Goal: Task Accomplishment & Management: Complete application form

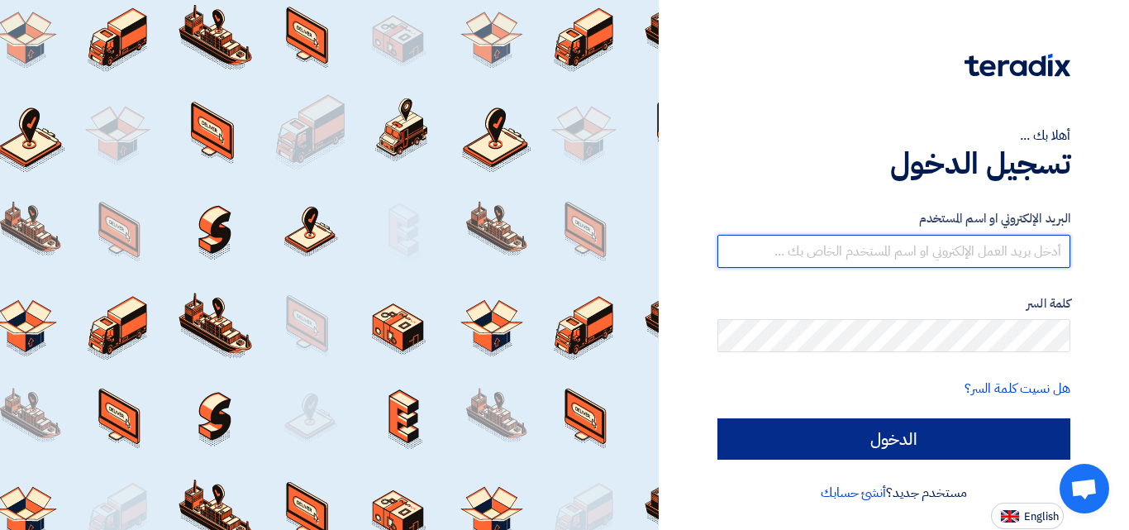
type input "[EMAIL_ADDRESS][DOMAIN_NAME]"
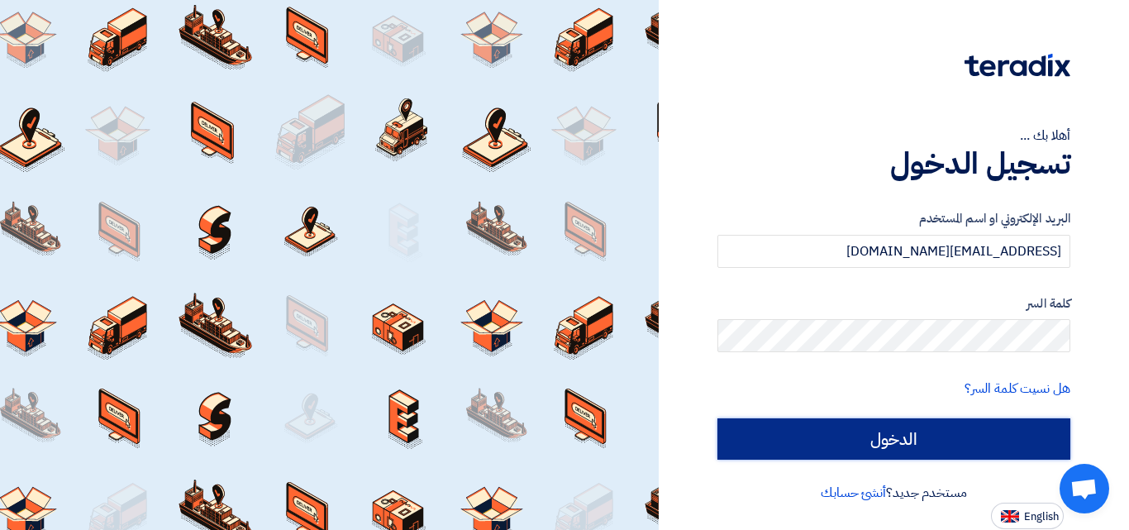
click at [836, 434] on input "الدخول" at bounding box center [894, 438] width 353 height 41
type input "Sign in"
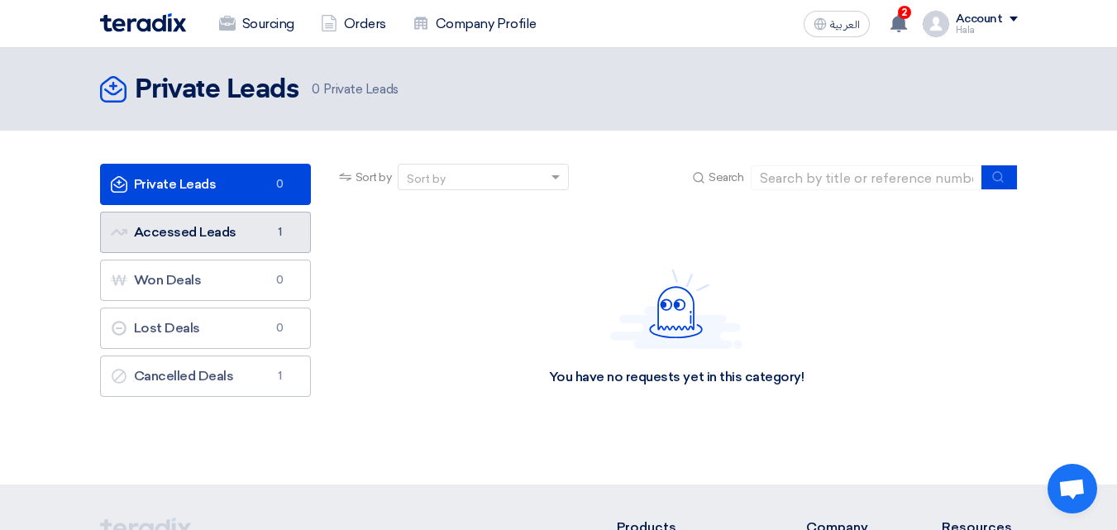
click at [206, 243] on link "Accessed Leads Accessed Leads 1" at bounding box center [205, 232] width 211 height 41
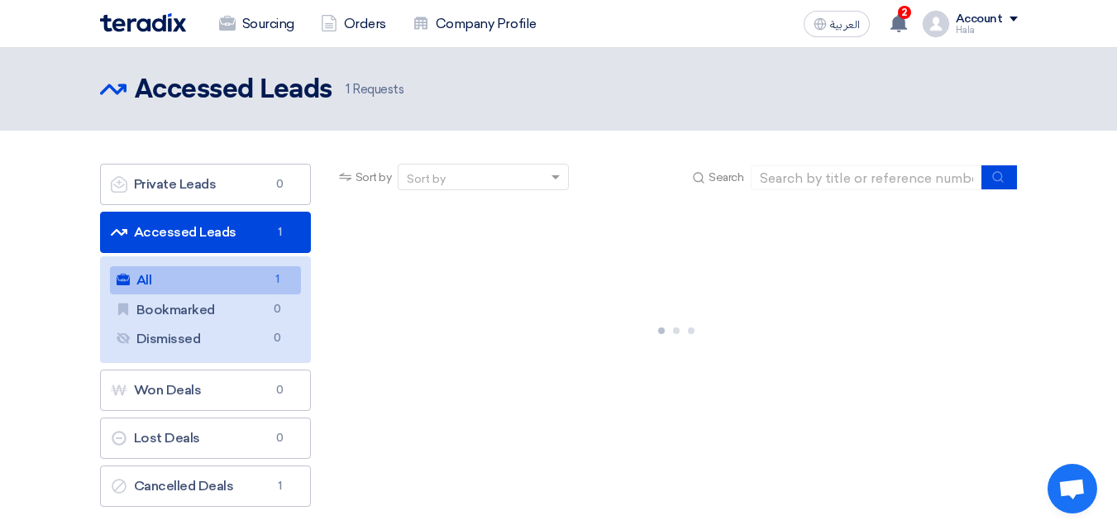
click at [244, 274] on link "All All 1" at bounding box center [205, 280] width 191 height 28
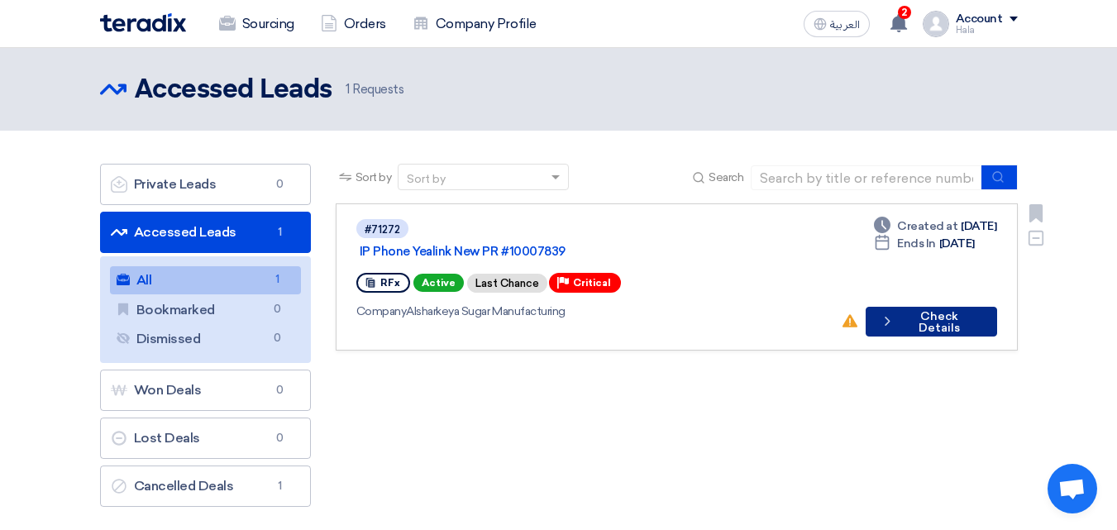
click at [924, 307] on button "Check details Check Details" at bounding box center [931, 322] width 131 height 30
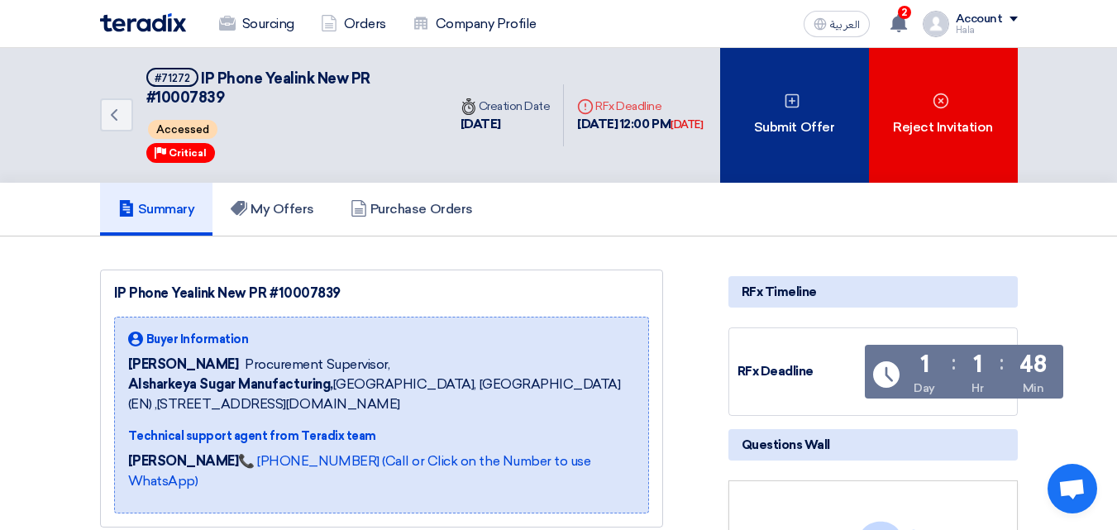
click at [761, 136] on div "Submit Offer" at bounding box center [794, 115] width 149 height 135
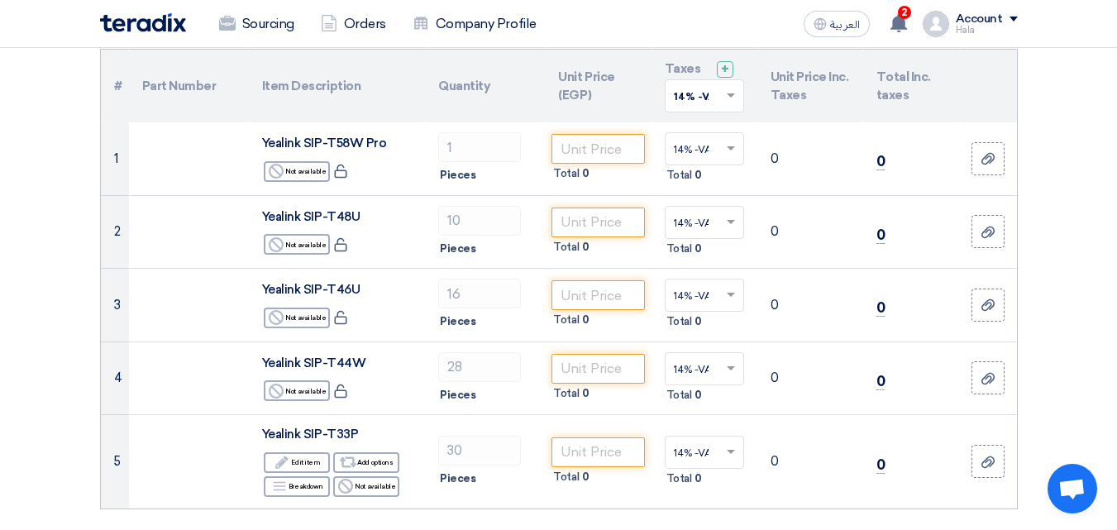
scroll to position [162, 0]
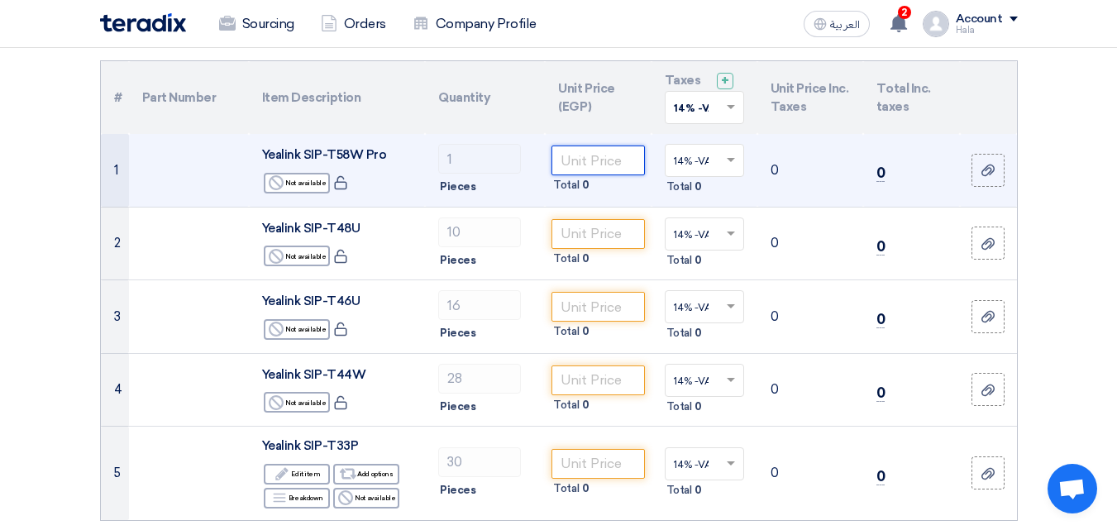
click at [614, 172] on input "number" at bounding box center [597, 161] width 93 height 30
paste input "14723.57895"
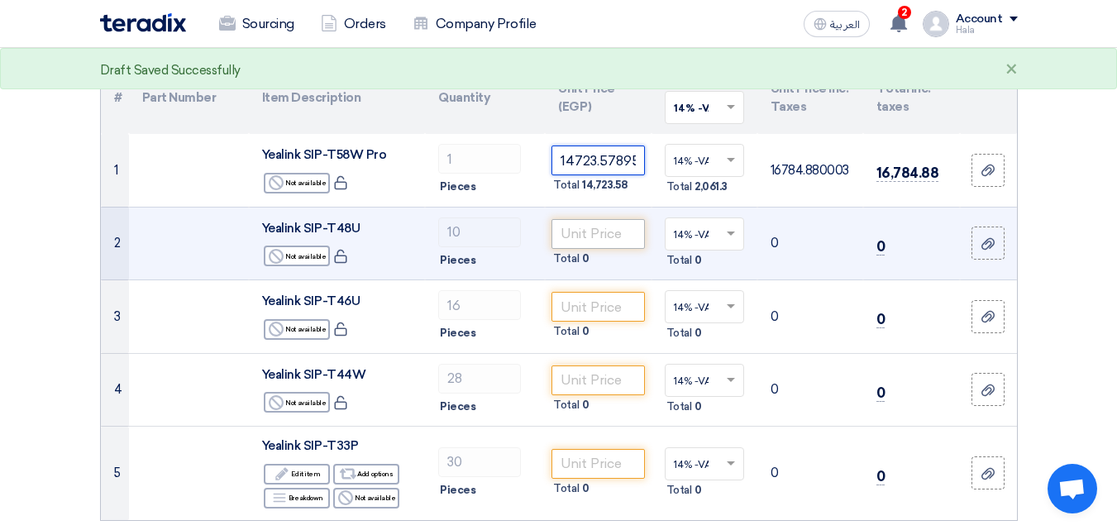
type input "14723.57895"
click at [624, 231] on input "number" at bounding box center [597, 234] width 93 height 30
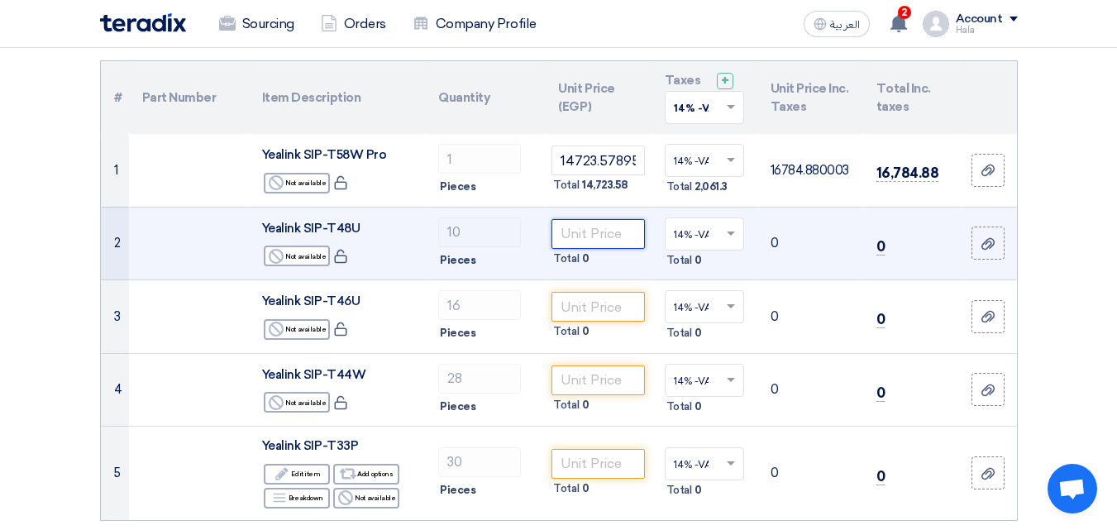
click at [580, 236] on input "number" at bounding box center [597, 234] width 93 height 30
paste input "10626.39"
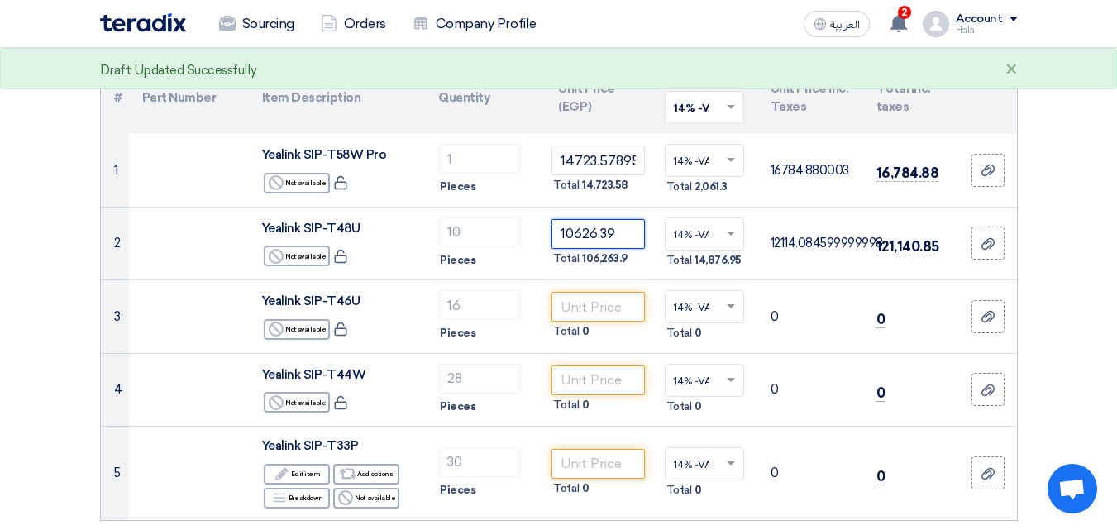
type input "10626.39"
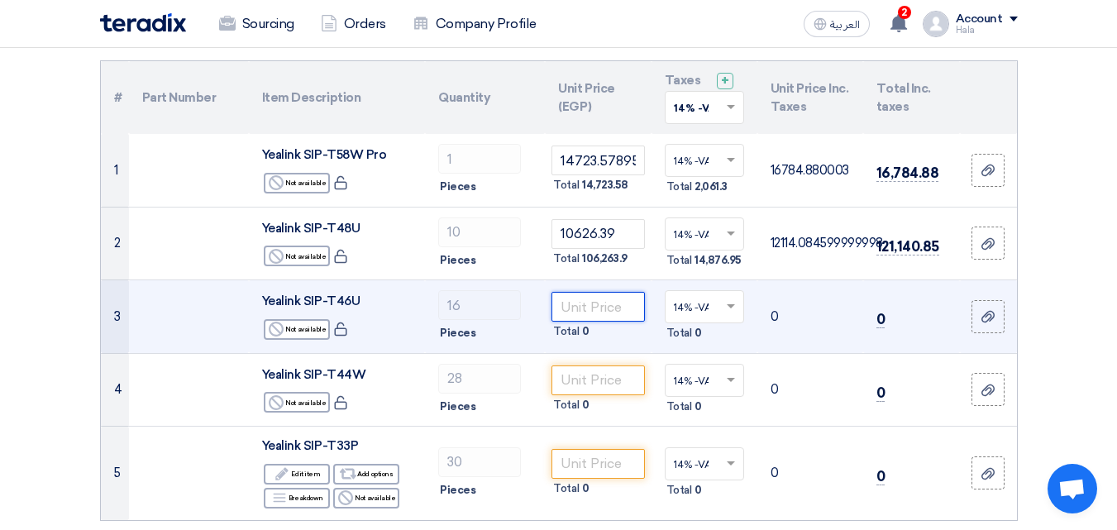
click at [614, 313] on input "number" at bounding box center [597, 307] width 93 height 30
paste input "6788.90"
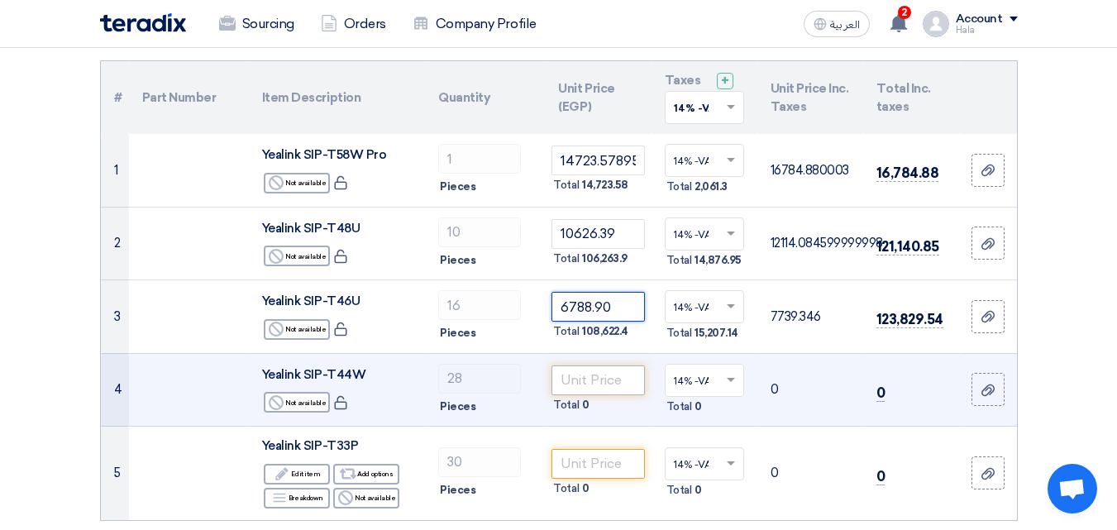
type input "6788.90"
click at [614, 387] on input "number" at bounding box center [597, 380] width 93 height 30
paste input "5080.98"
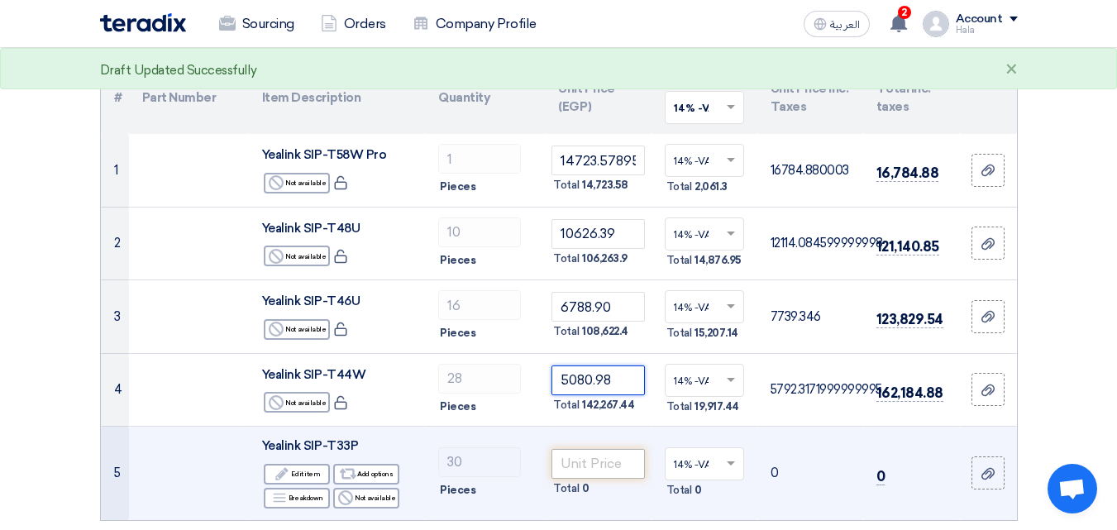
type input "5080.98"
click at [599, 466] on input "number" at bounding box center [597, 464] width 93 height 30
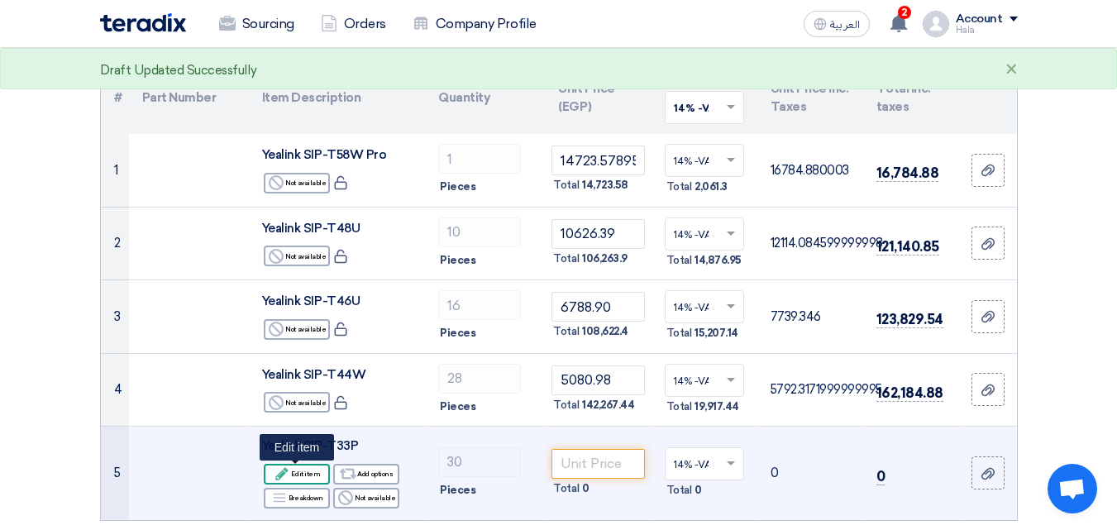
click at [314, 473] on div "Edit Edit item" at bounding box center [297, 474] width 66 height 21
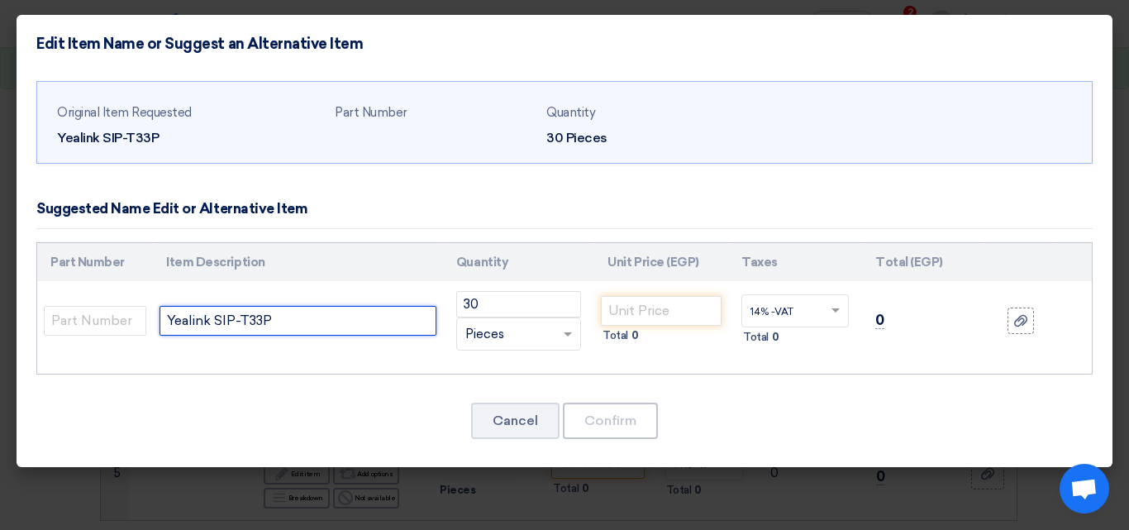
click at [409, 326] on input "Yealink SIP-T33P" at bounding box center [298, 321] width 277 height 30
type input "Yealink SIP-T33G"
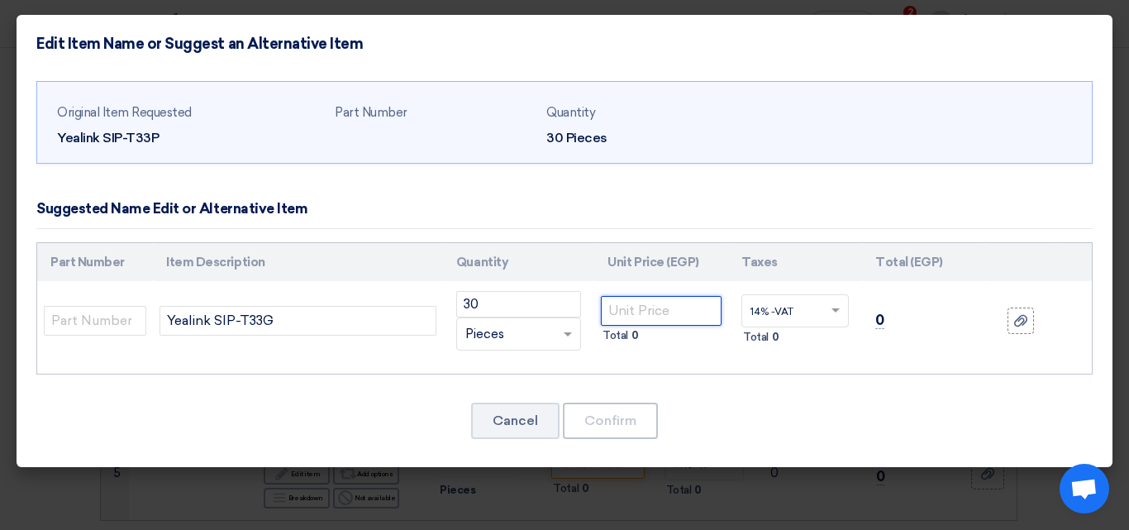
click at [639, 311] on input "number" at bounding box center [661, 311] width 121 height 30
paste input "1573.14"
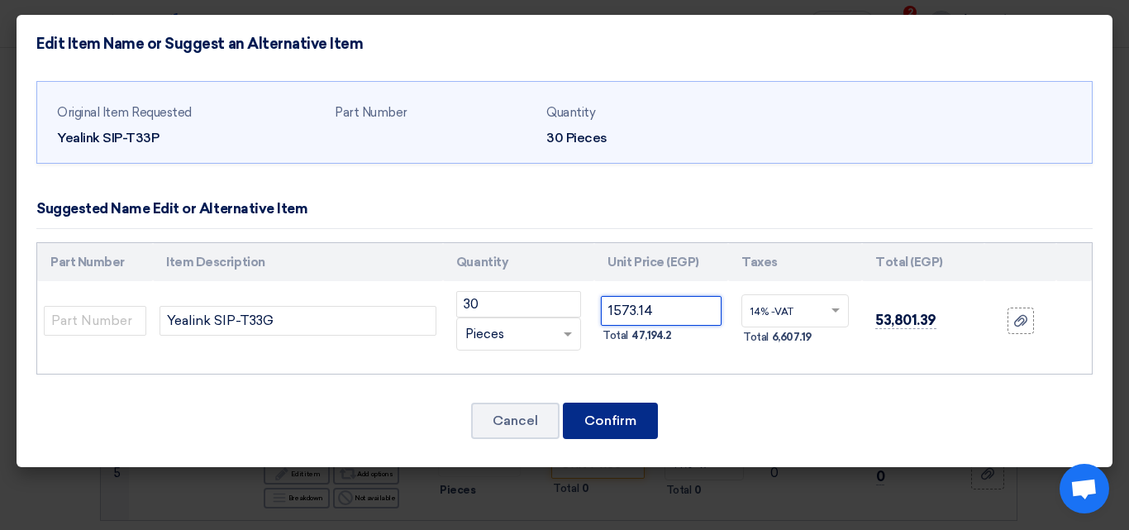
type input "1573.14"
click at [637, 404] on button "Confirm" at bounding box center [610, 421] width 95 height 36
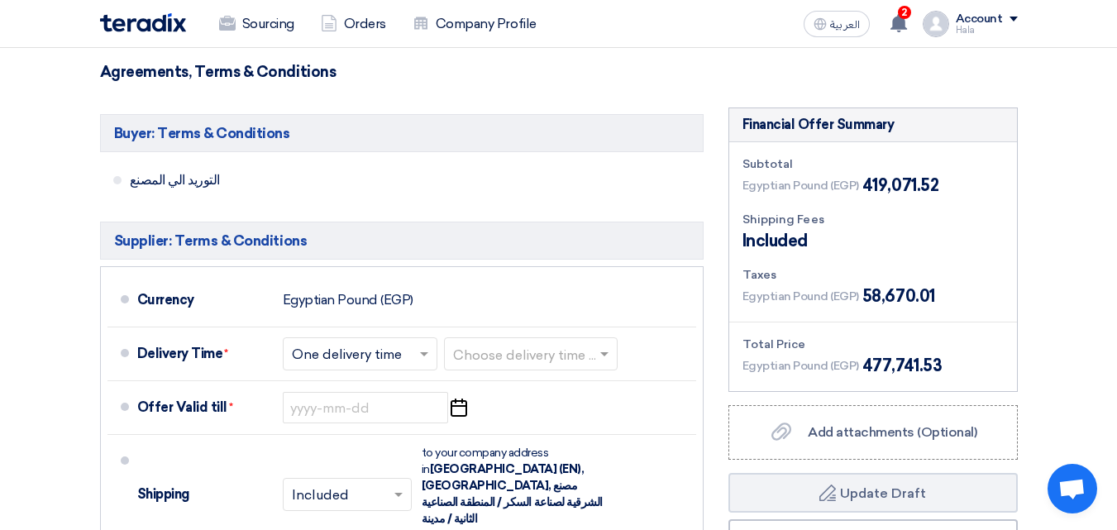
scroll to position [718, 0]
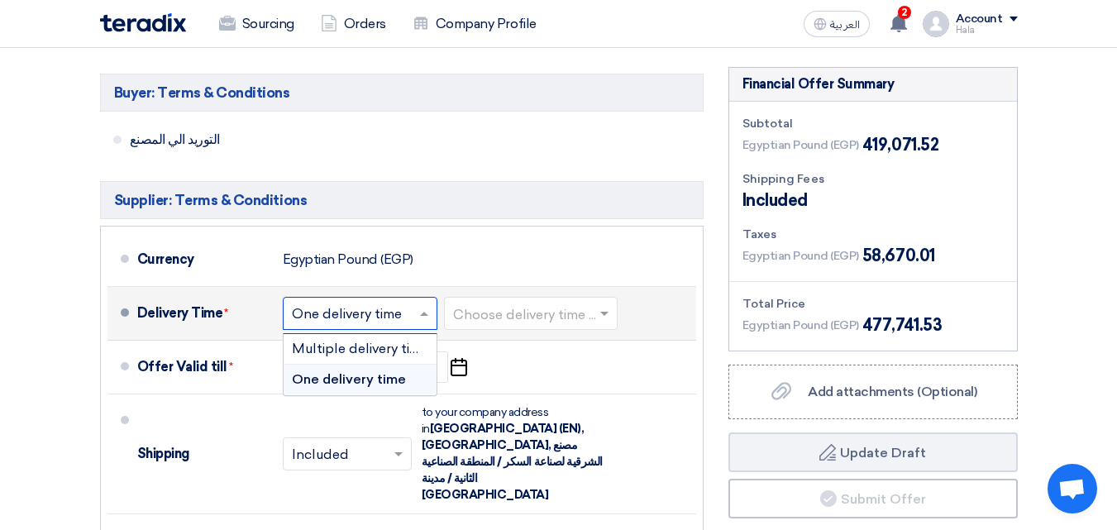
click at [427, 320] on span at bounding box center [426, 313] width 21 height 17
click at [415, 351] on span "Multiple delivery times" at bounding box center [363, 349] width 143 height 16
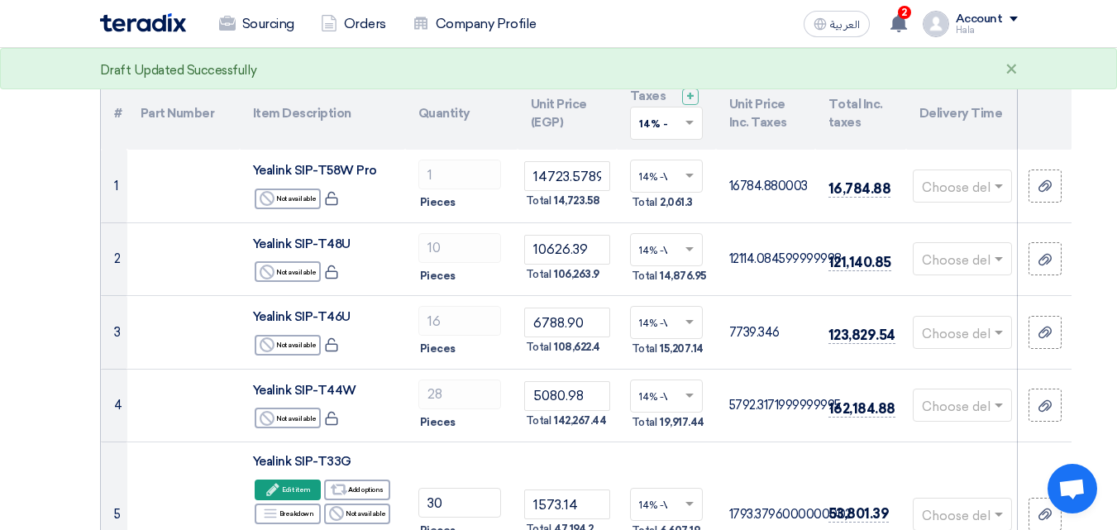
scroll to position [149, 0]
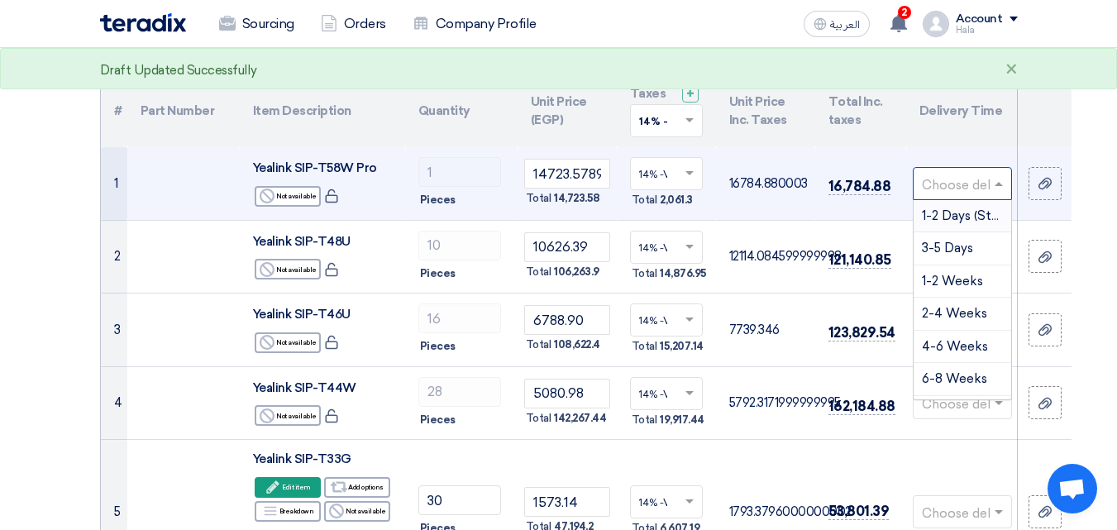
click at [990, 186] on span at bounding box center [1000, 183] width 21 height 19
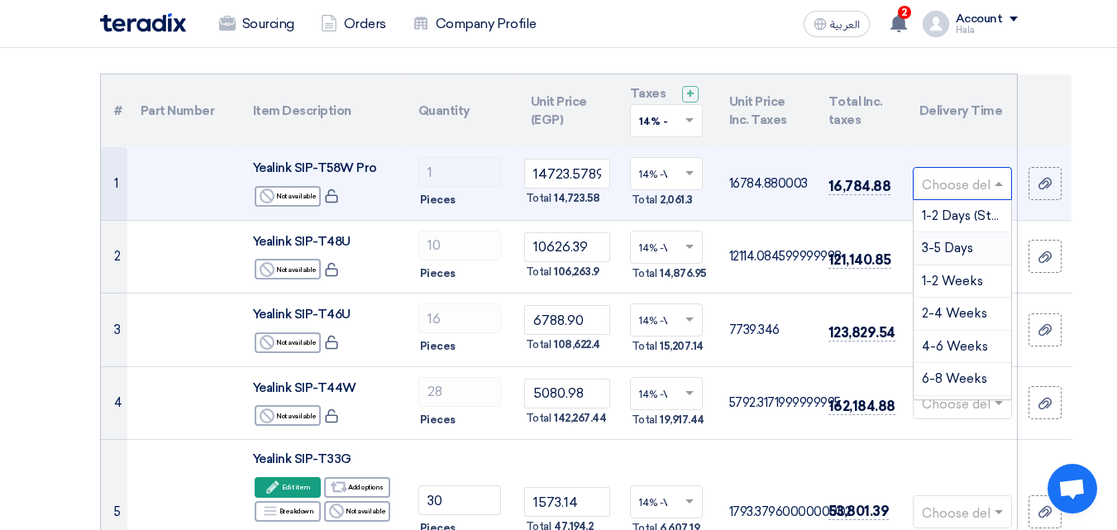
click at [976, 241] on div "3-5 Days" at bounding box center [963, 248] width 98 height 33
click at [986, 179] on input "text" at bounding box center [954, 184] width 64 height 27
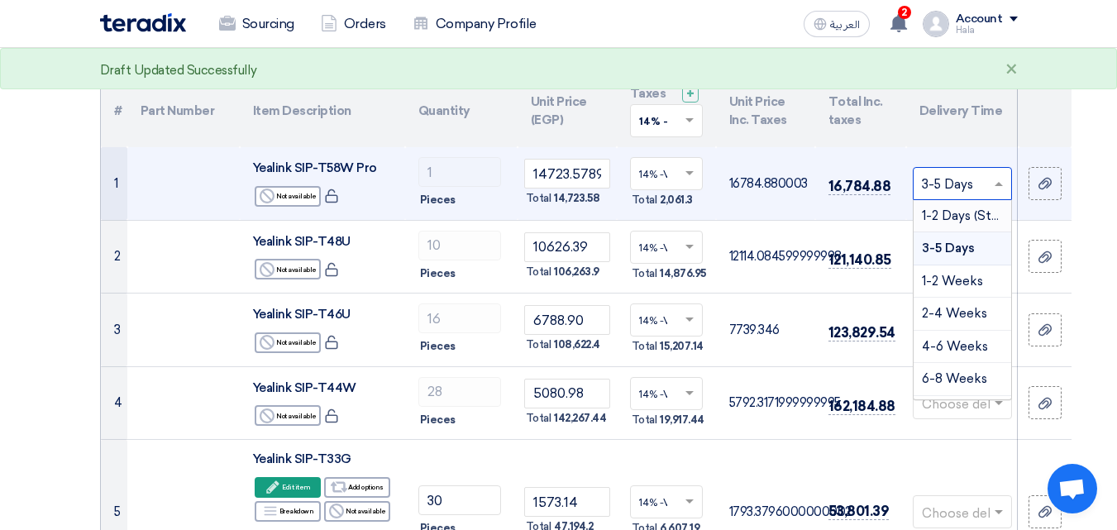
click at [1012, 150] on td "Choose delivery time ... × 3-5 Days × 1-2 Days (Stock) 3-5 Days 1-2 Weeks 2-4 W…" at bounding box center [962, 183] width 112 height 73
click at [1001, 187] on span at bounding box center [1000, 183] width 21 height 19
click at [968, 280] on span "1-2 Weeks" at bounding box center [952, 281] width 61 height 15
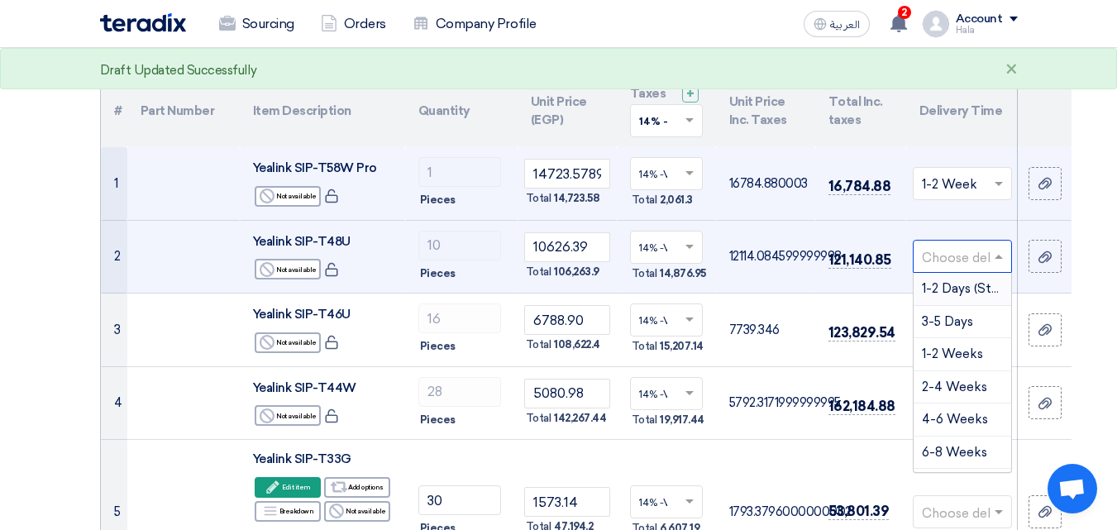
click at [988, 250] on div at bounding box center [963, 256] width 98 height 27
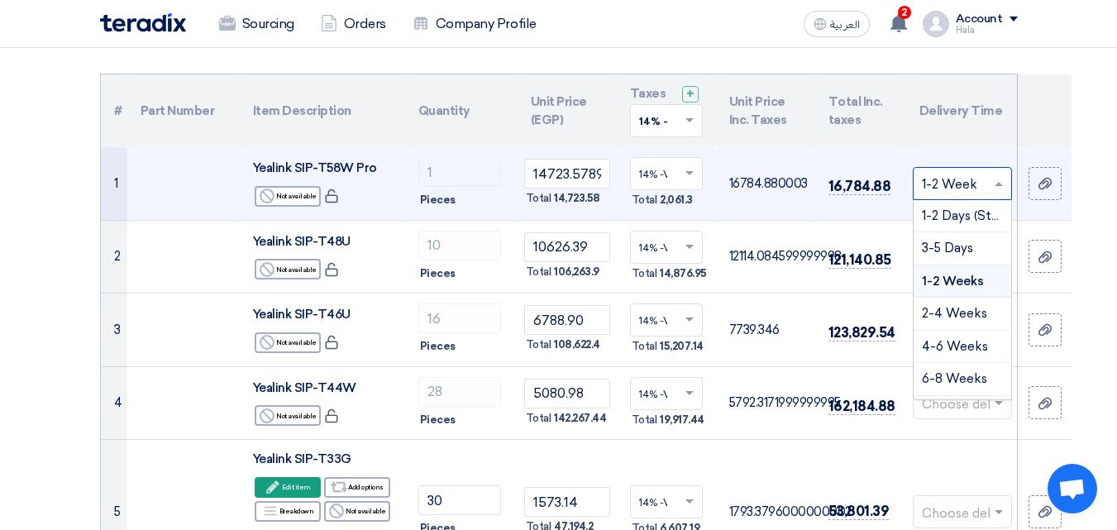
click at [989, 175] on div at bounding box center [963, 182] width 98 height 27
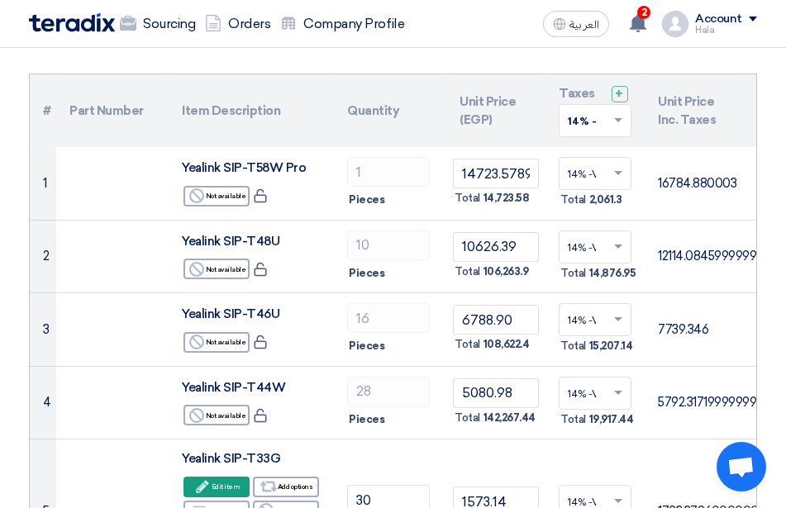
drag, startPoint x: 780, startPoint y: 196, endPoint x: 770, endPoint y: 153, distance: 44.1
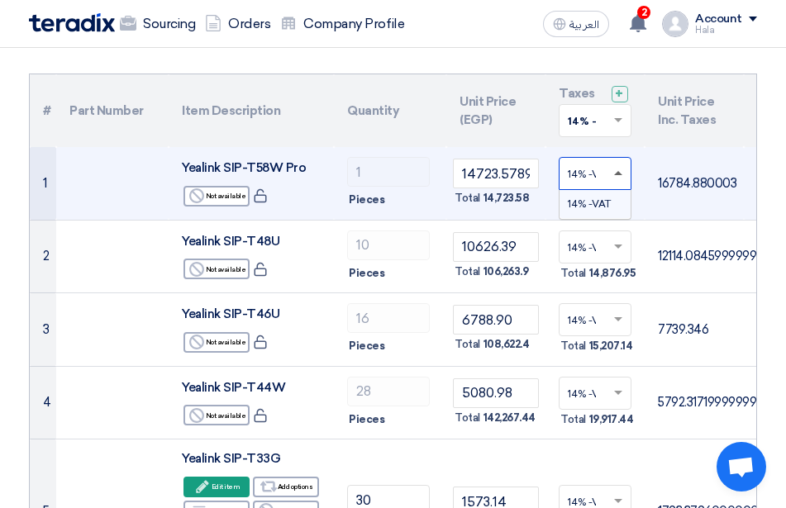
click at [617, 176] on span at bounding box center [620, 173] width 21 height 15
click at [618, 171] on span at bounding box center [618, 174] width 8 height 6
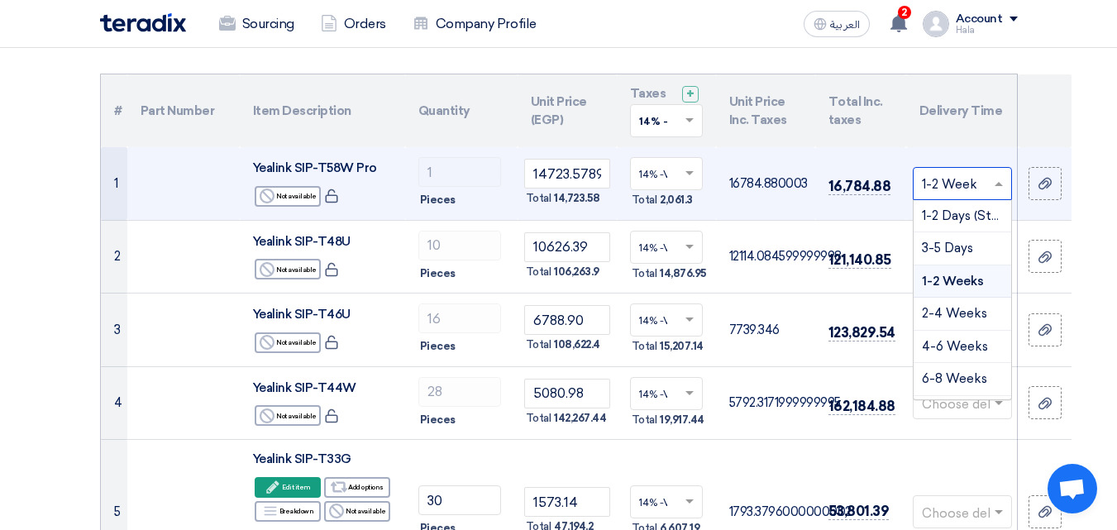
click at [995, 196] on div at bounding box center [963, 182] width 98 height 27
click at [965, 346] on span "4-6 Weeks" at bounding box center [955, 346] width 66 height 15
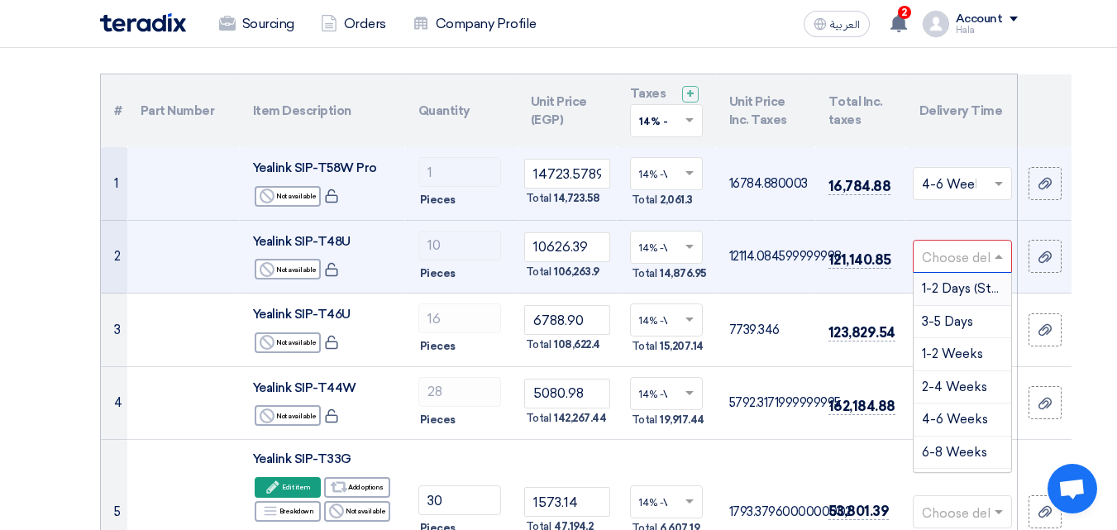
click at [974, 255] on input "text" at bounding box center [954, 258] width 64 height 27
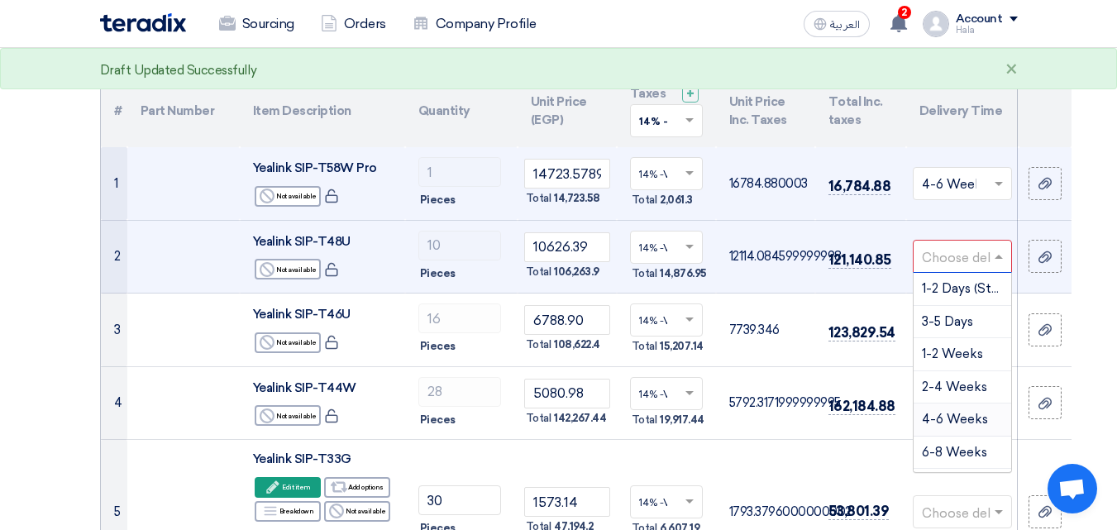
click at [967, 417] on span "4-6 Weeks" at bounding box center [955, 419] width 66 height 15
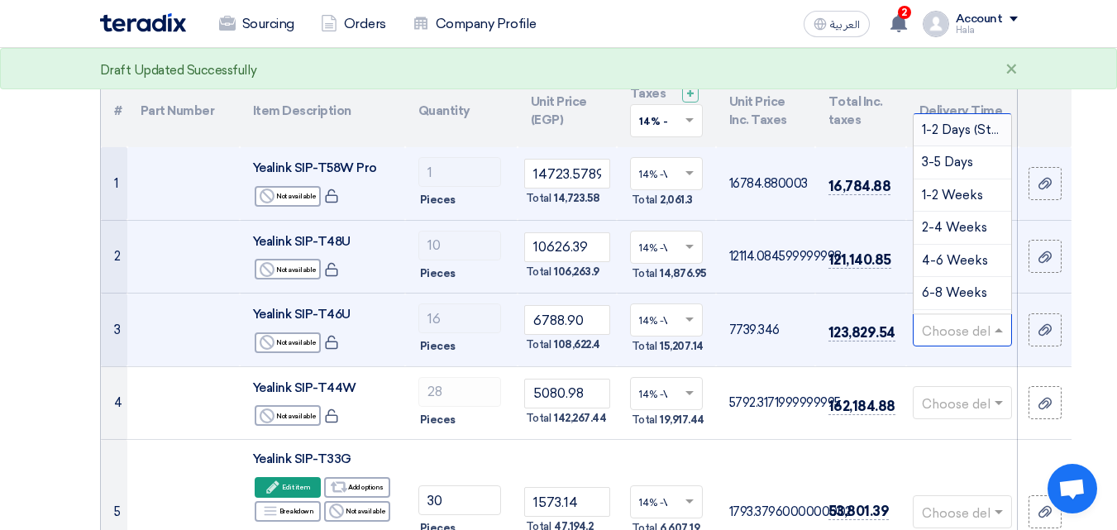
click at [1001, 338] on span at bounding box center [1000, 330] width 21 height 19
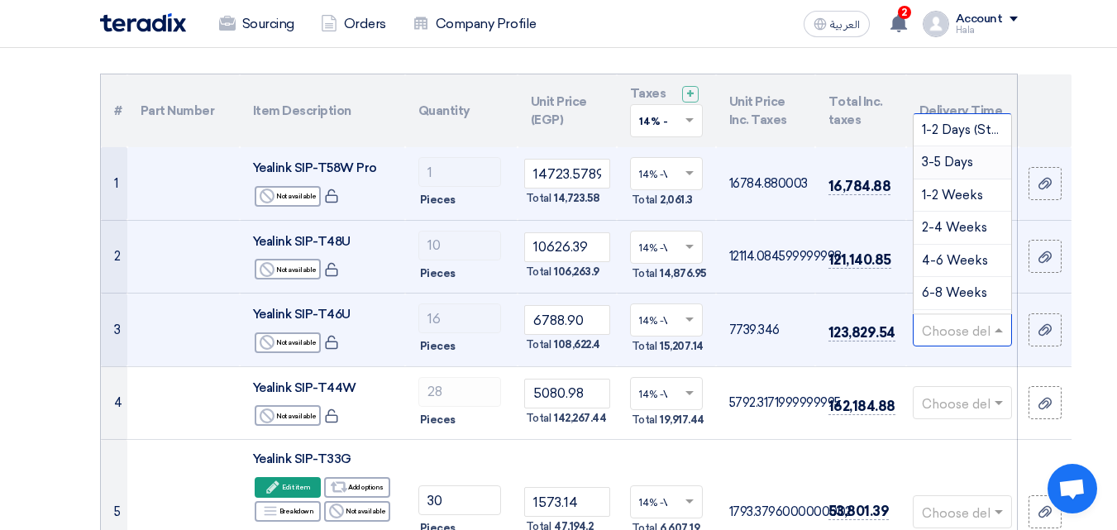
click at [956, 161] on span "3-5 Days" at bounding box center [947, 162] width 51 height 15
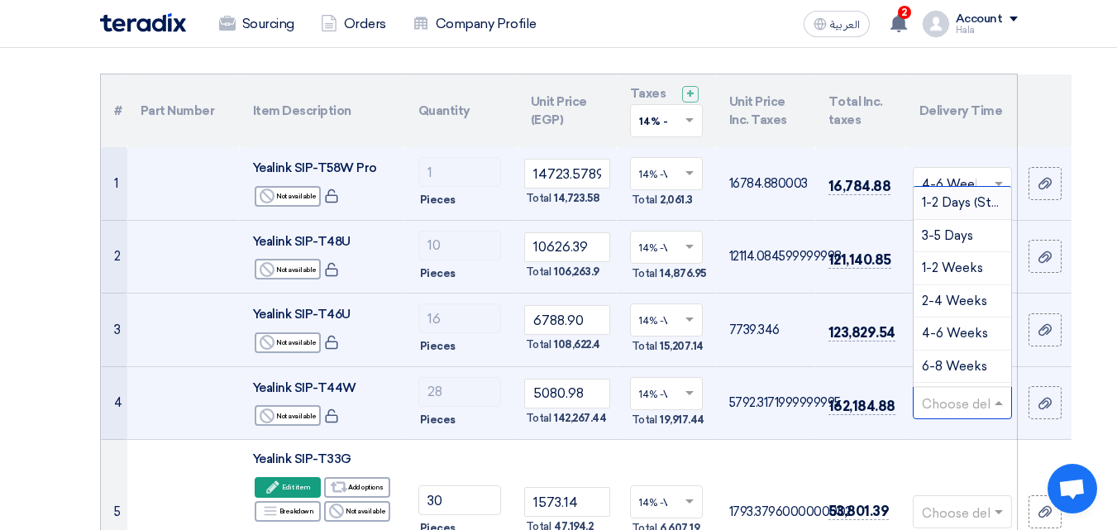
click at [993, 414] on div at bounding box center [963, 402] width 98 height 27
click at [966, 332] on span "4-6 Weeks" at bounding box center [955, 333] width 66 height 15
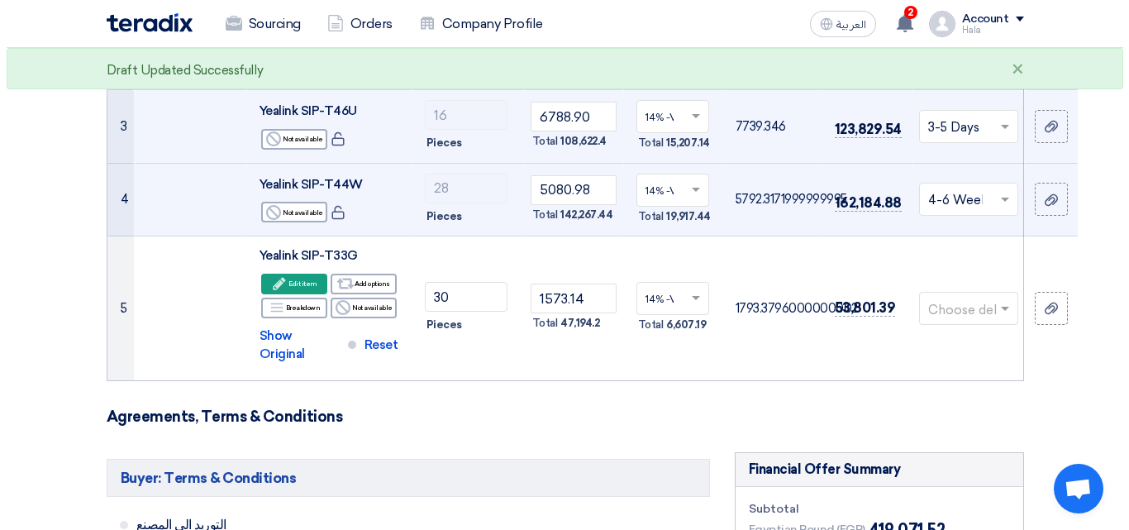
scroll to position [371, 0]
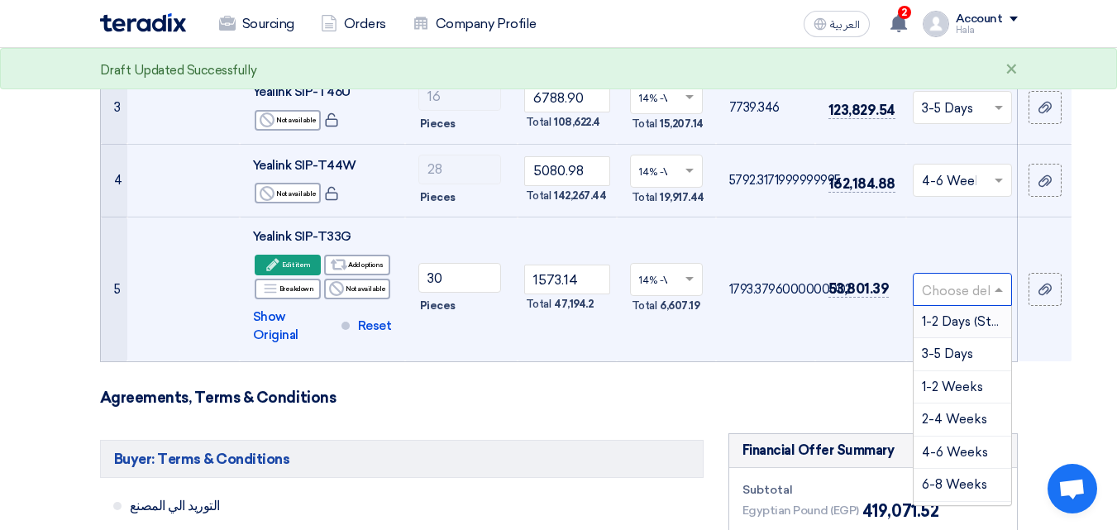
click at [973, 293] on input "text" at bounding box center [954, 290] width 64 height 27
click at [952, 417] on span "2-4 Weeks" at bounding box center [954, 419] width 65 height 15
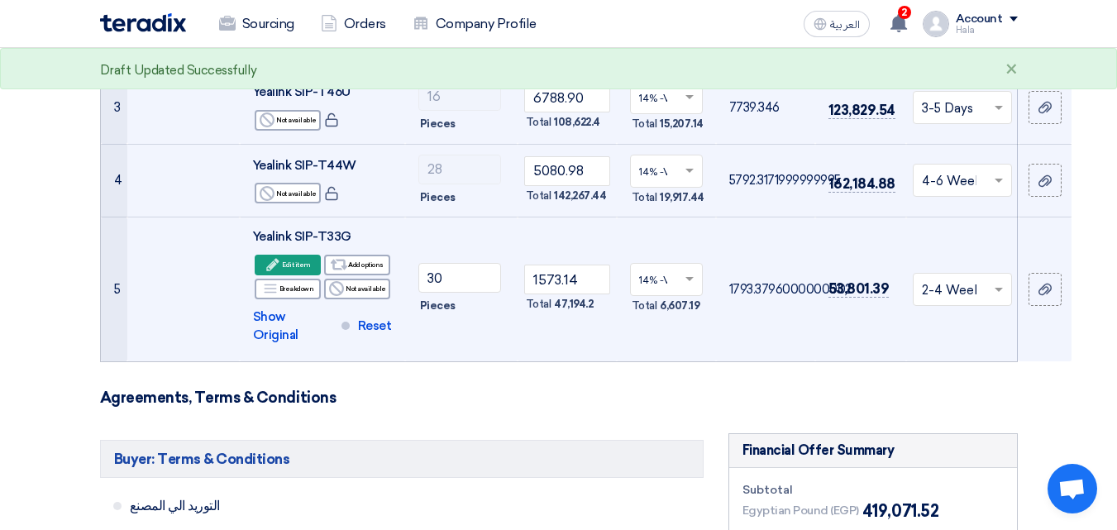
click at [952, 434] on div "Financial Offer Summary" at bounding box center [873, 451] width 288 height 34
click at [367, 276] on div "Edit Edit item Alternative Add options Breakdown Breakdown Reject" at bounding box center [322, 277] width 139 height 48
click at [368, 269] on div "Alternative Add options" at bounding box center [357, 265] width 66 height 21
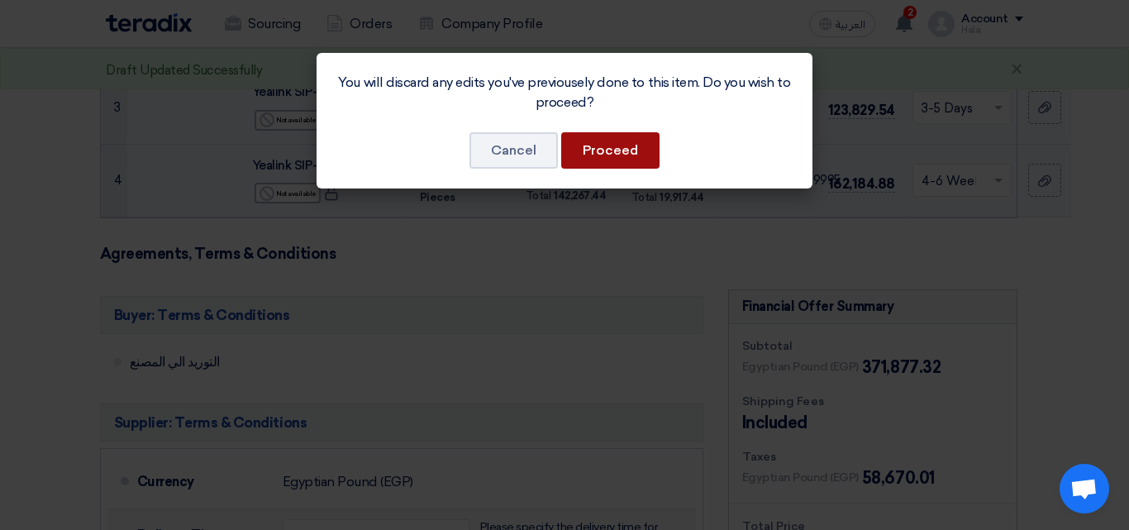
click at [593, 154] on button "Proceed" at bounding box center [610, 150] width 98 height 36
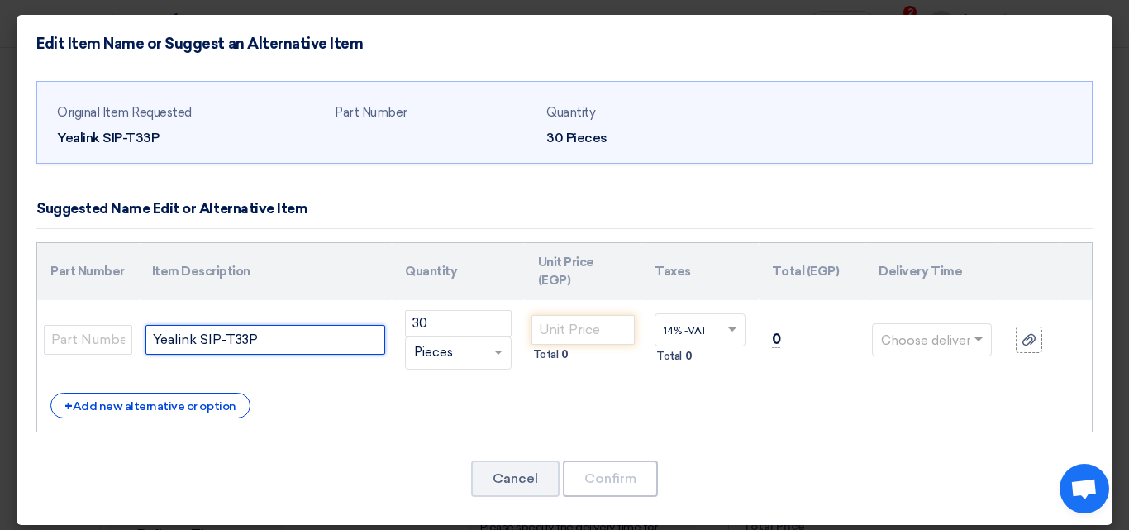
click at [347, 327] on input "Yealink SIP-T33P" at bounding box center [266, 340] width 241 height 30
type input "Yealink SIP-T33G"
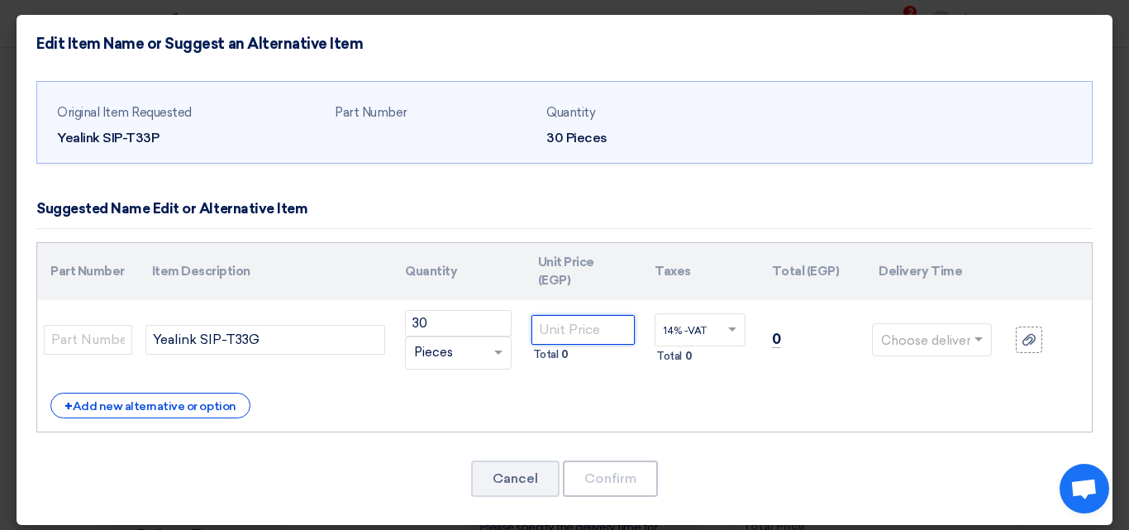
click at [588, 315] on input "number" at bounding box center [584, 330] width 104 height 30
click at [602, 315] on input "number" at bounding box center [584, 330] width 104 height 30
paste input "1573.14"
type input "1573.14"
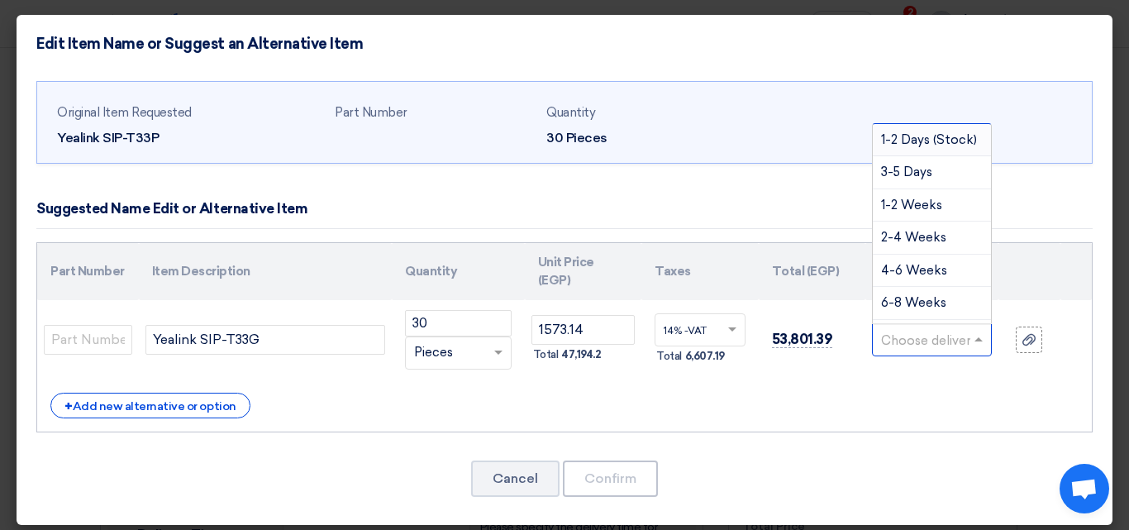
click at [943, 334] on input "text" at bounding box center [921, 341] width 81 height 26
click at [919, 176] on span "3-5 Days" at bounding box center [906, 172] width 51 height 15
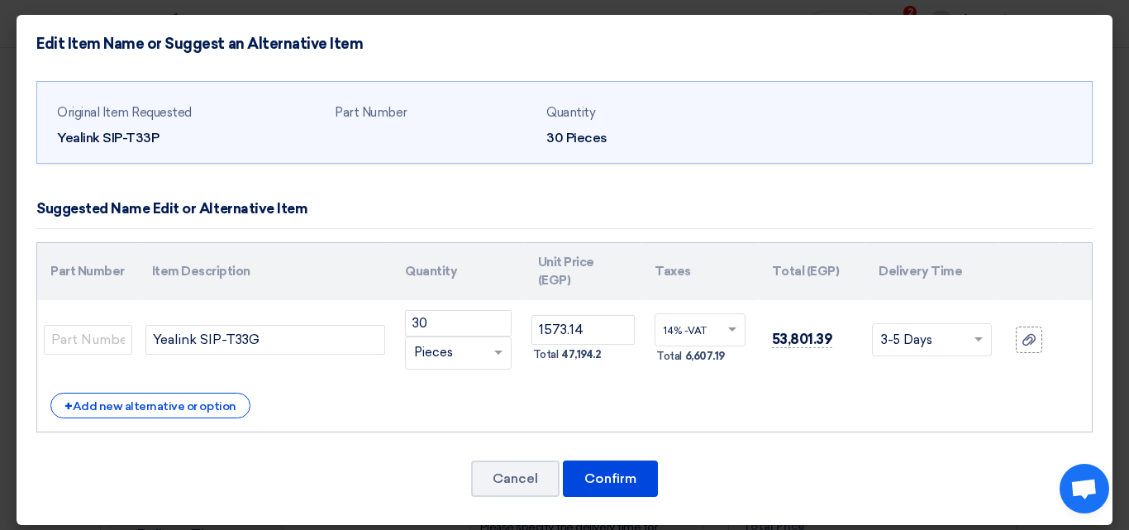
drag, startPoint x: 919, startPoint y: 176, endPoint x: 950, endPoint y: 341, distance: 168.2
click at [950, 341] on div "Original Item Requested Yealink SIP-T33P Part Number Quantity 30 Pieces" at bounding box center [565, 299] width 1096 height 452
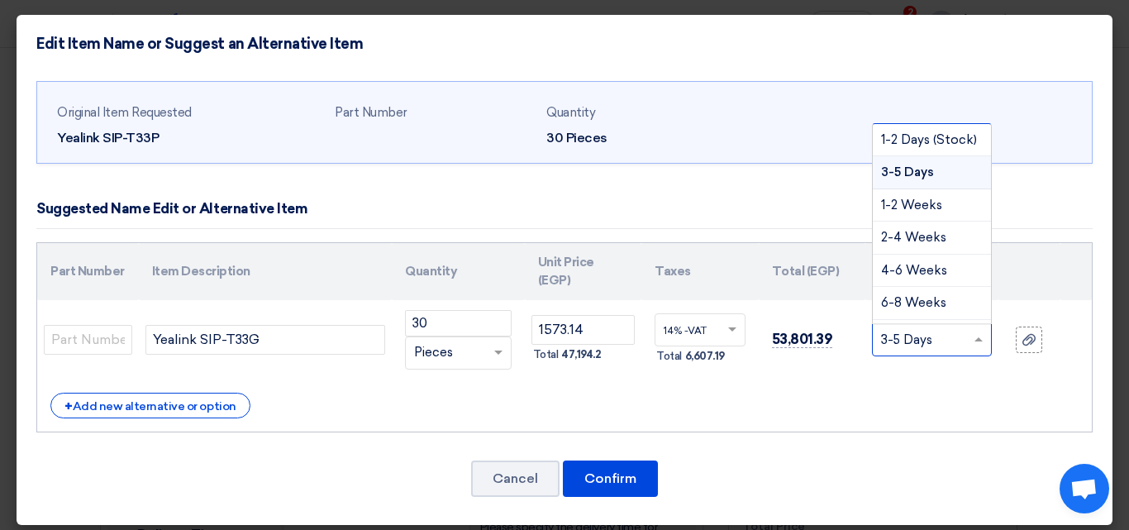
click at [950, 341] on input "text" at bounding box center [921, 341] width 81 height 26
click at [933, 206] on div "1-2 Weeks" at bounding box center [931, 205] width 117 height 33
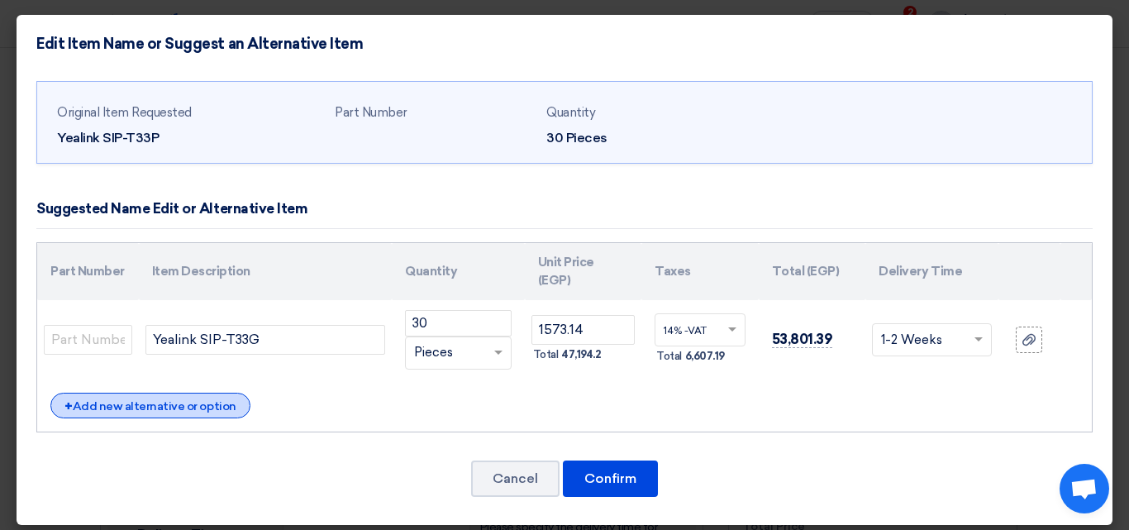
click at [224, 402] on div "+ Add new alternative or option" at bounding box center [150, 406] width 200 height 26
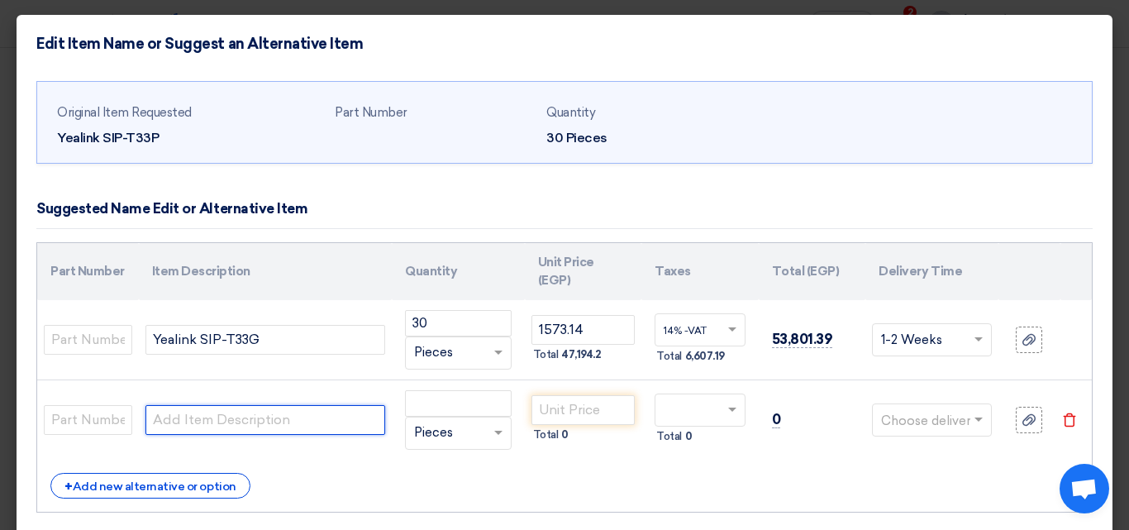
click at [335, 428] on input "text" at bounding box center [266, 420] width 241 height 30
click at [366, 425] on input "text" at bounding box center [266, 420] width 241 height 30
paste input "Yealink SIP-T33G (without PSU) option 2"
drag, startPoint x: 376, startPoint y: 424, endPoint x: 260, endPoint y: 348, distance: 139.2
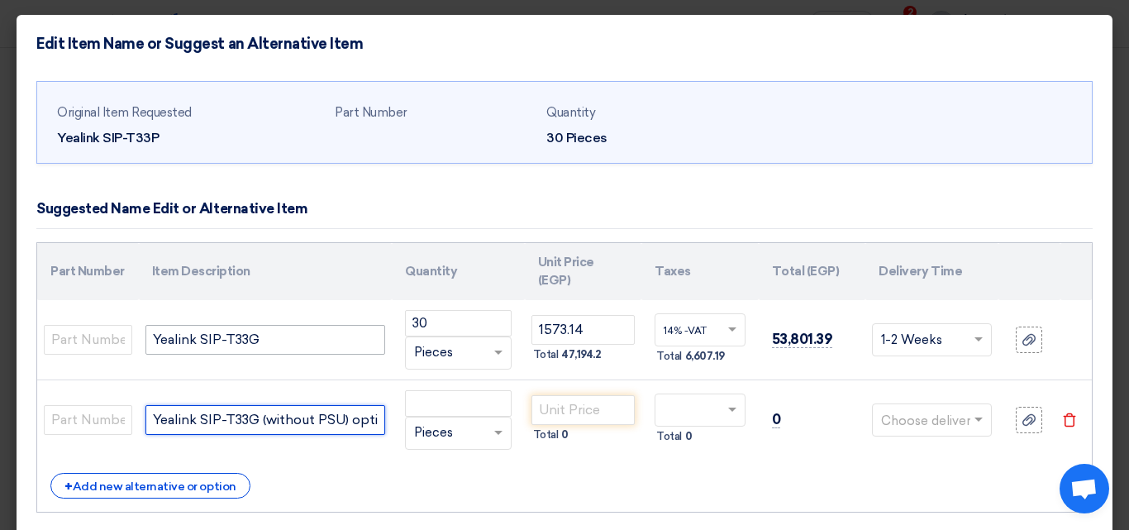
click at [260, 348] on tbody "Yealink SIP-T33G 30 RFQ_STEP1.ITEMS.2.TYPE_PLACEHOLDER × Pieces" at bounding box center [564, 380] width 1055 height 160
type input "Yealink SIP-T33G"
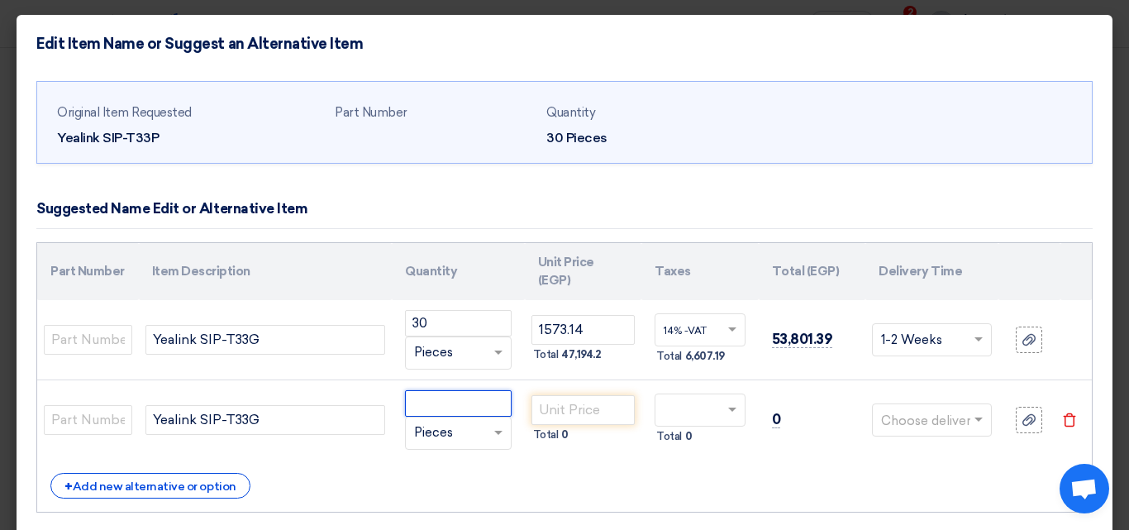
click at [460, 405] on input "number" at bounding box center [458, 403] width 106 height 26
type input "30"
click at [348, 457] on td "Yealink SIP-T33G" at bounding box center [266, 419] width 254 height 80
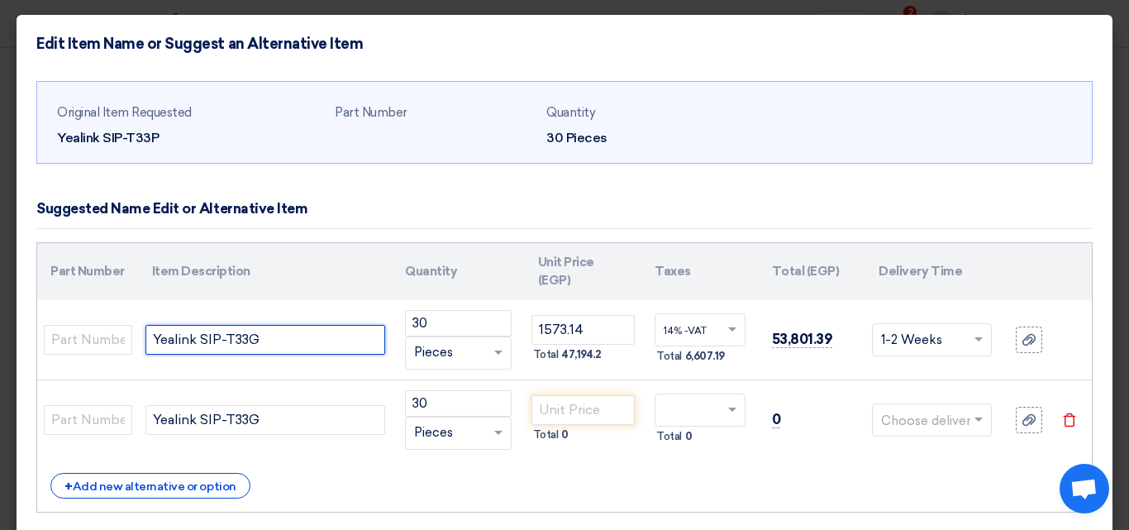
click at [251, 340] on input "Yealink SIP-T33G" at bounding box center [266, 340] width 241 height 30
click at [272, 345] on input "Yealink SIP-T31G" at bounding box center [266, 340] width 241 height 30
type input "Yealink SIP-T31P"
click at [443, 468] on div "Part Number Item Description Quantity Unit Price (EGP) Taxes Total (EGP) Delive…" at bounding box center [564, 377] width 1057 height 270
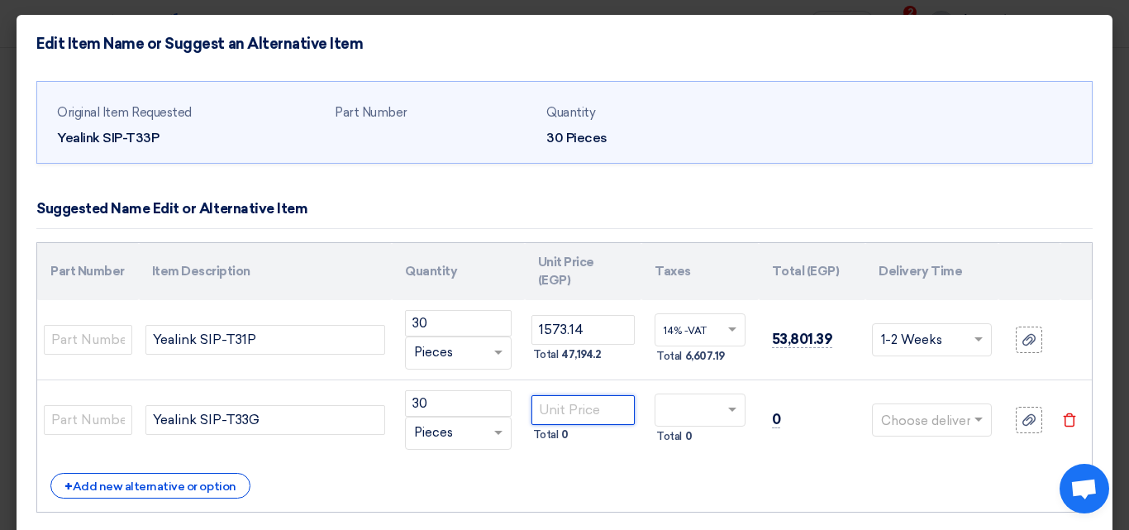
click at [565, 405] on input "number" at bounding box center [584, 410] width 104 height 30
paste input "2938.87"
type input "2938.87"
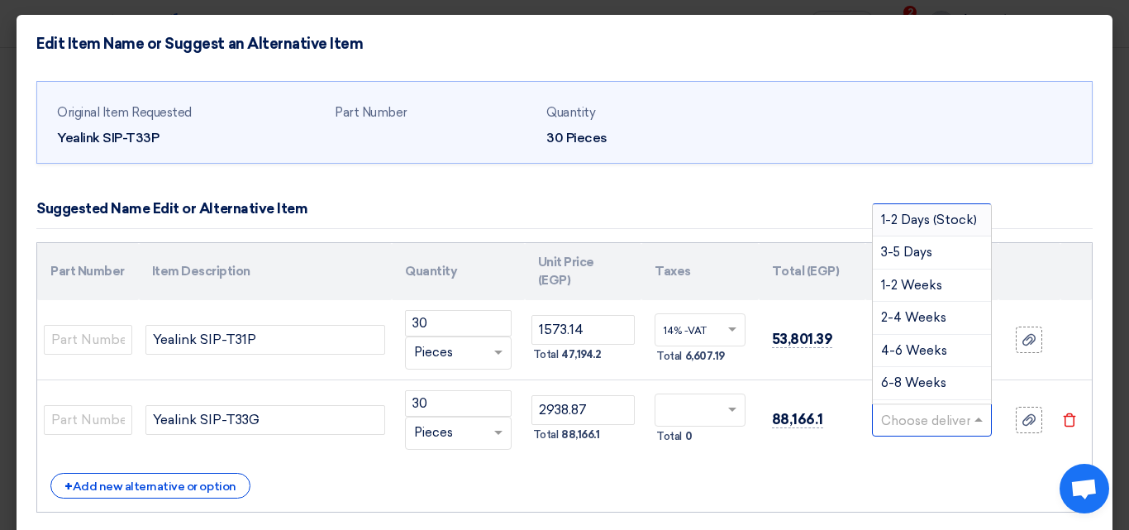
click at [954, 432] on div at bounding box center [931, 420] width 117 height 26
click at [940, 341] on div "4-6 Weeks" at bounding box center [931, 351] width 117 height 33
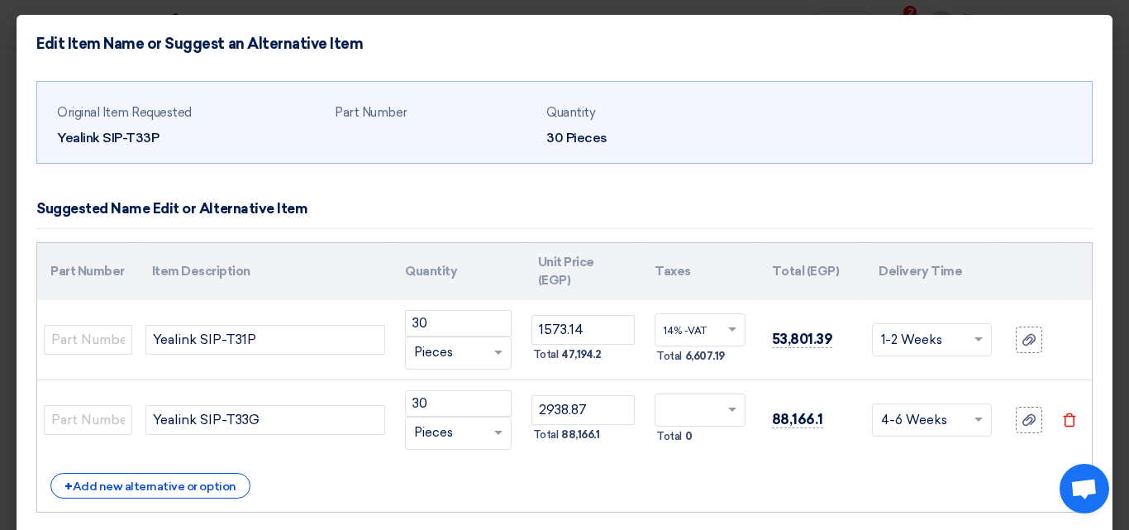
scroll to position [89, 0]
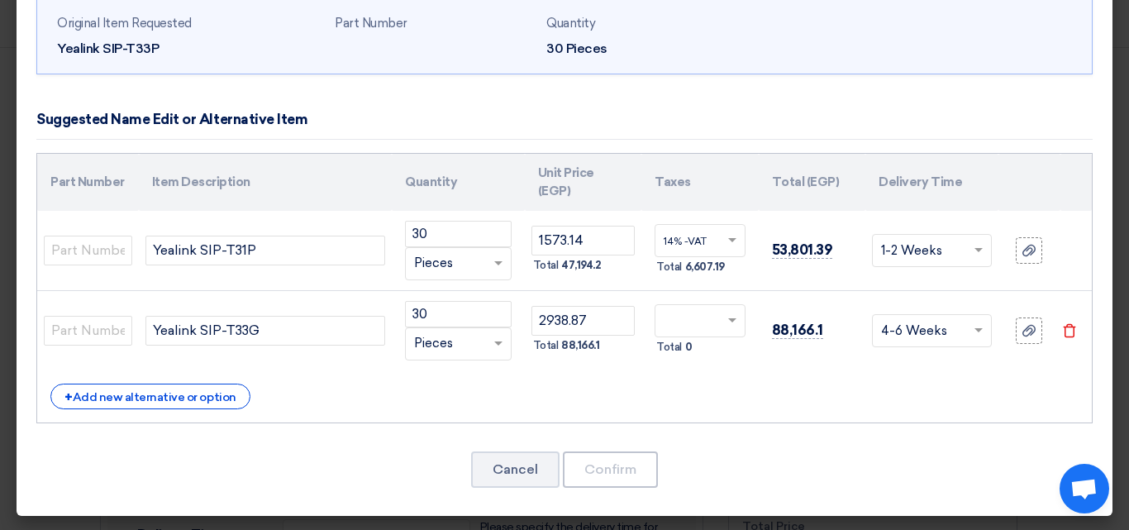
click at [670, 394] on div "+ Add new alternative or option" at bounding box center [564, 397] width 1029 height 26
drag, startPoint x: 1114, startPoint y: 267, endPoint x: 1121, endPoint y: 186, distance: 81.3
click at [1121, 186] on modal-container "Edit Item Name or Suggest an Alternative Item Original Item Requested Yealink S…" at bounding box center [564, 265] width 1129 height 530
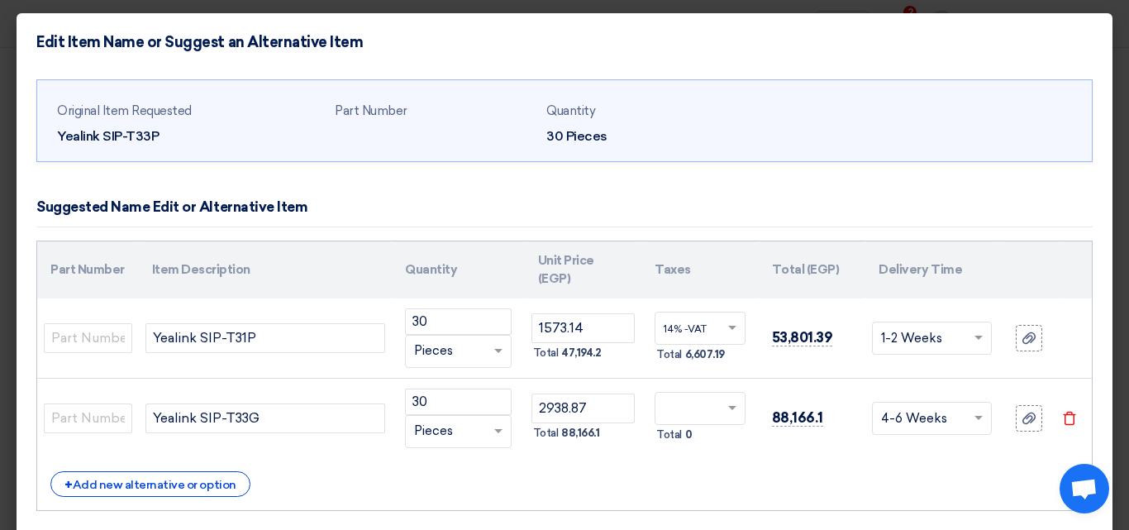
scroll to position [0, 0]
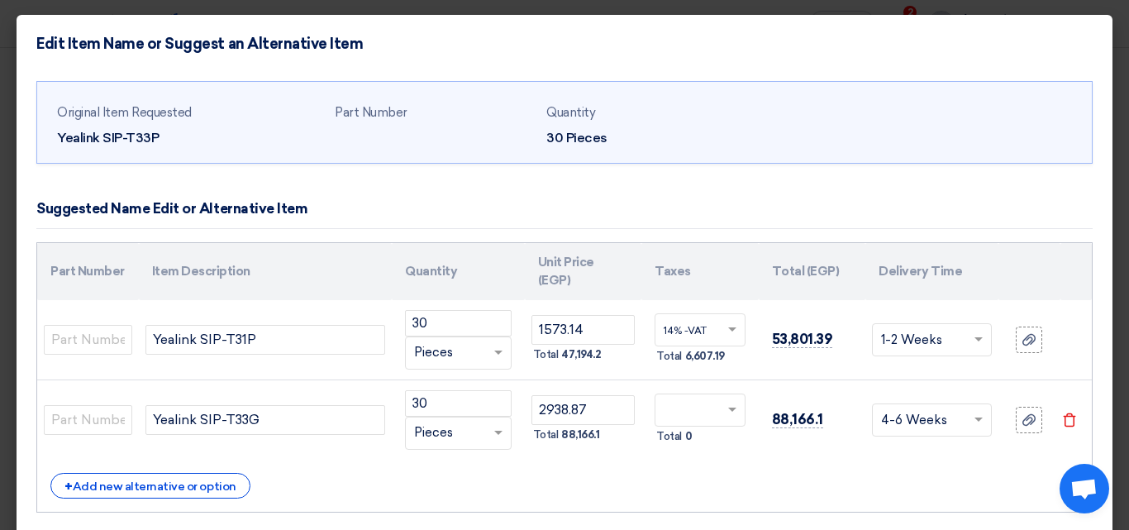
click at [724, 415] on span at bounding box center [734, 410] width 21 height 15
click at [705, 442] on div "14% -VAT" at bounding box center [700, 441] width 89 height 28
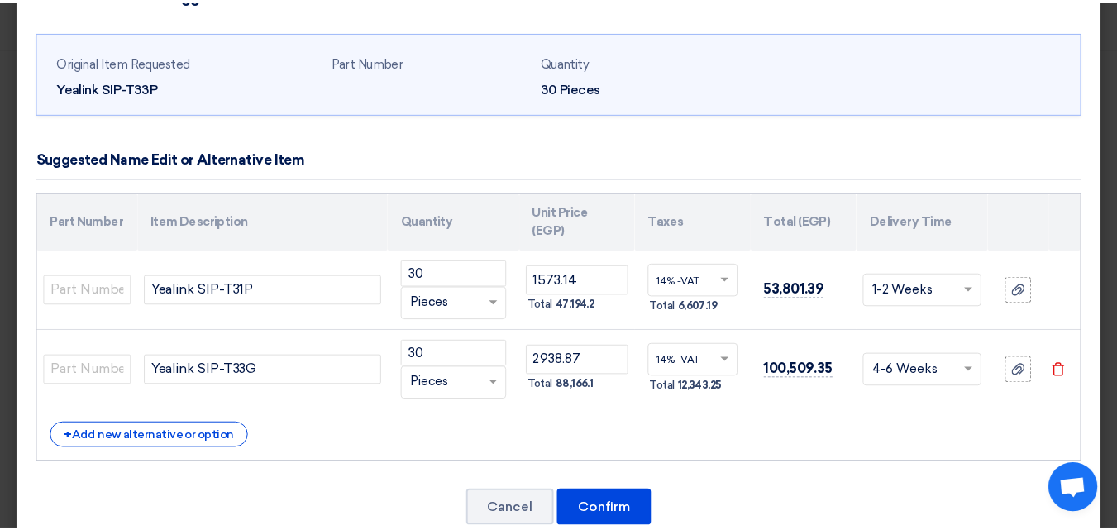
scroll to position [89, 0]
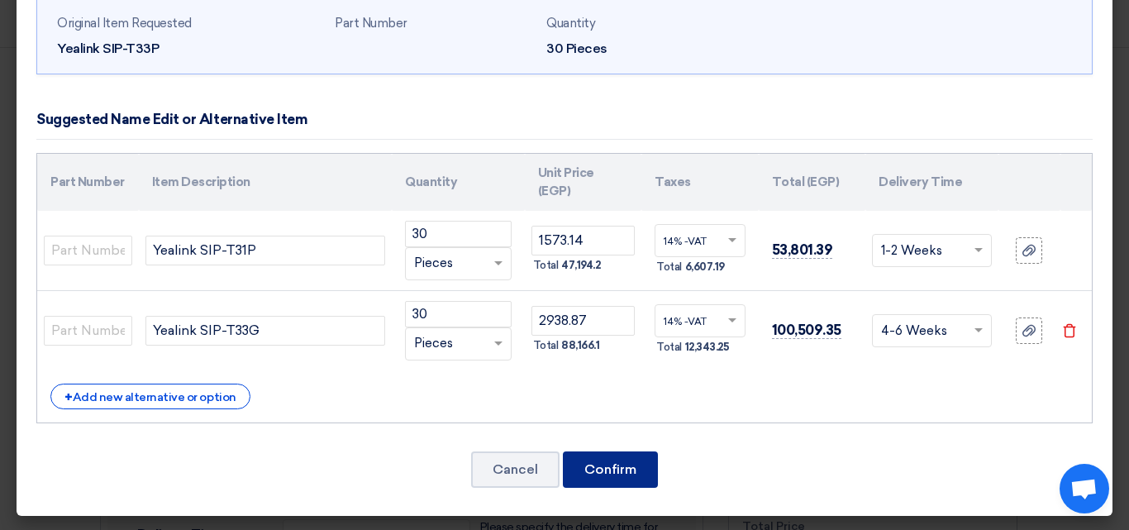
click at [645, 461] on button "Confirm" at bounding box center [610, 469] width 95 height 36
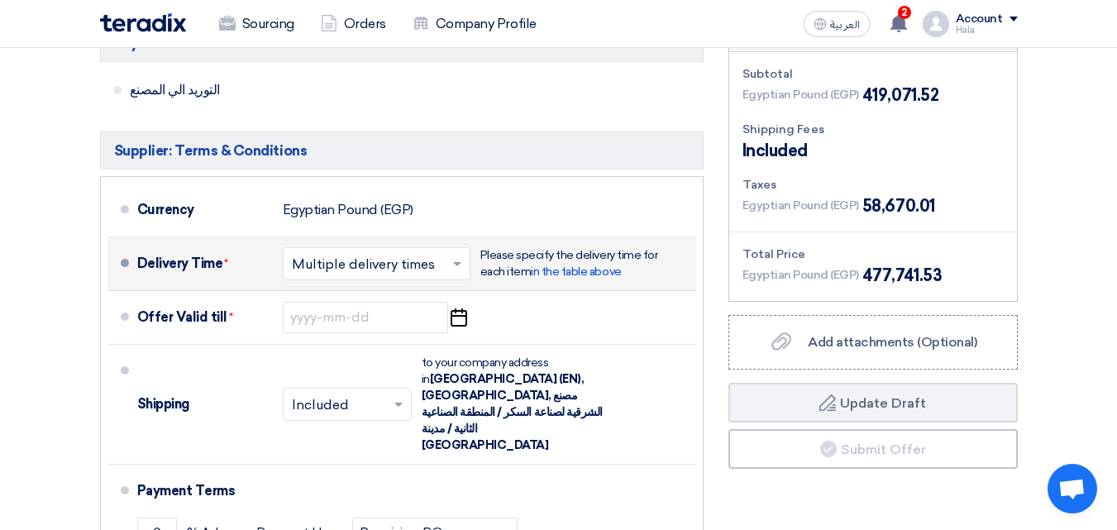
scroll to position [803, 0]
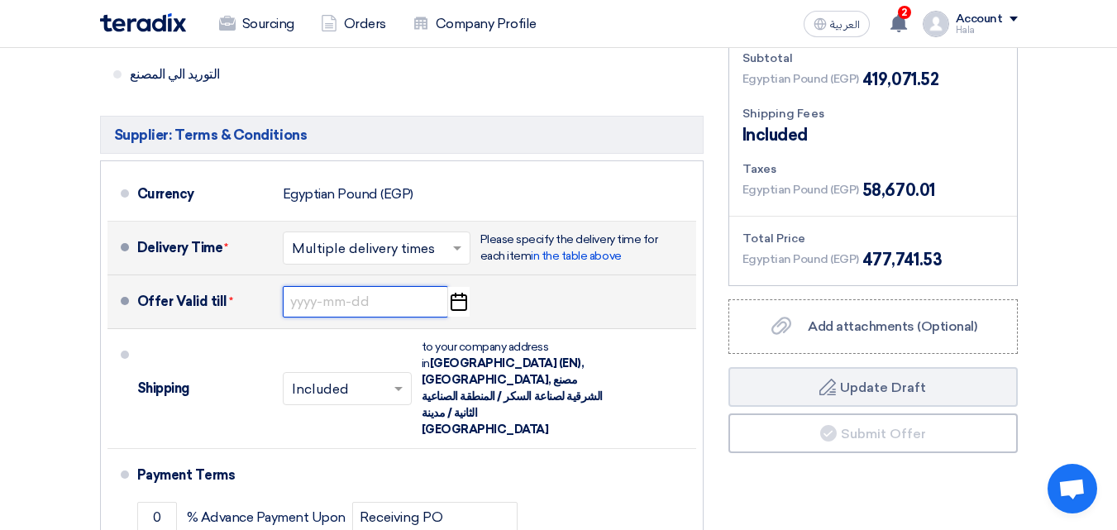
click at [384, 288] on input at bounding box center [365, 301] width 165 height 31
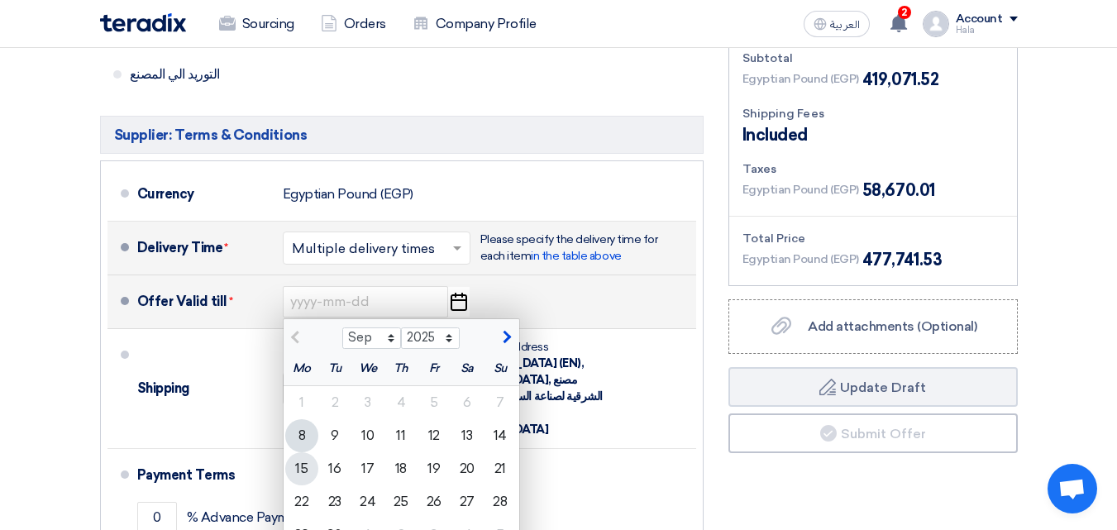
click at [305, 452] on div "15" at bounding box center [301, 468] width 33 height 33
type input "[DATE]"
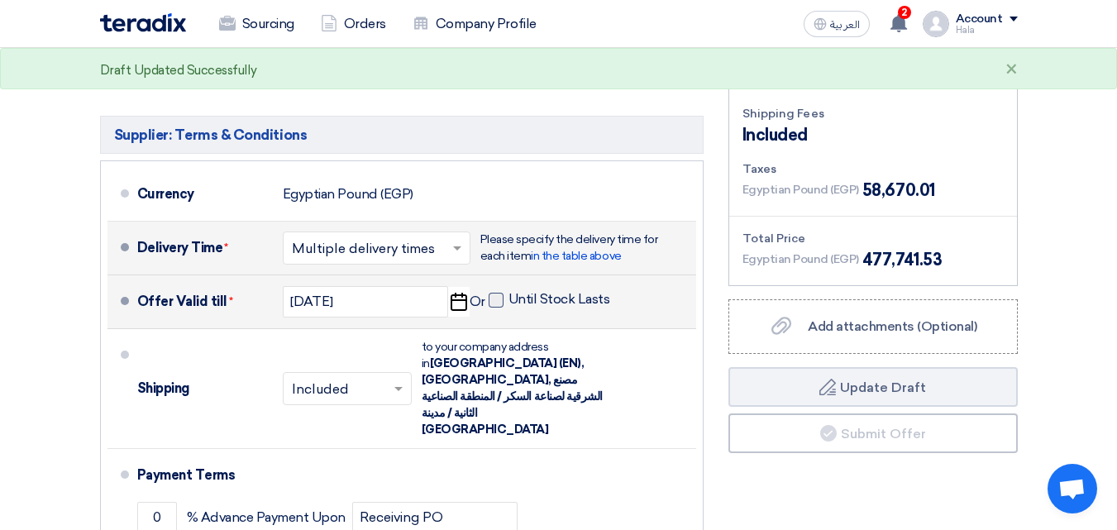
click at [503, 291] on label "Until Stock Lasts" at bounding box center [550, 299] width 122 height 17
click at [508, 291] on input "Until Stock Lasts" at bounding box center [560, 306] width 105 height 31
checkbox input "true"
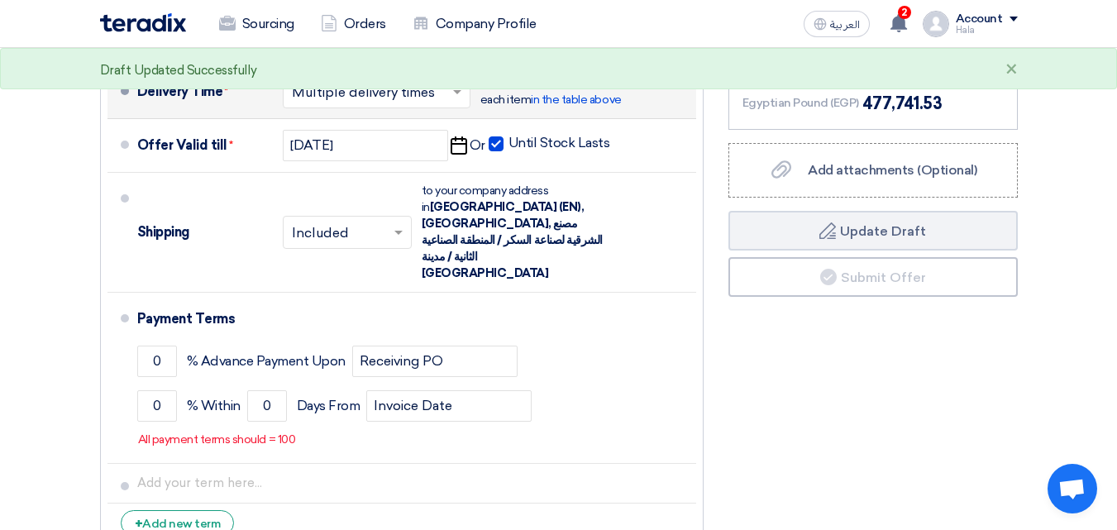
scroll to position [975, 0]
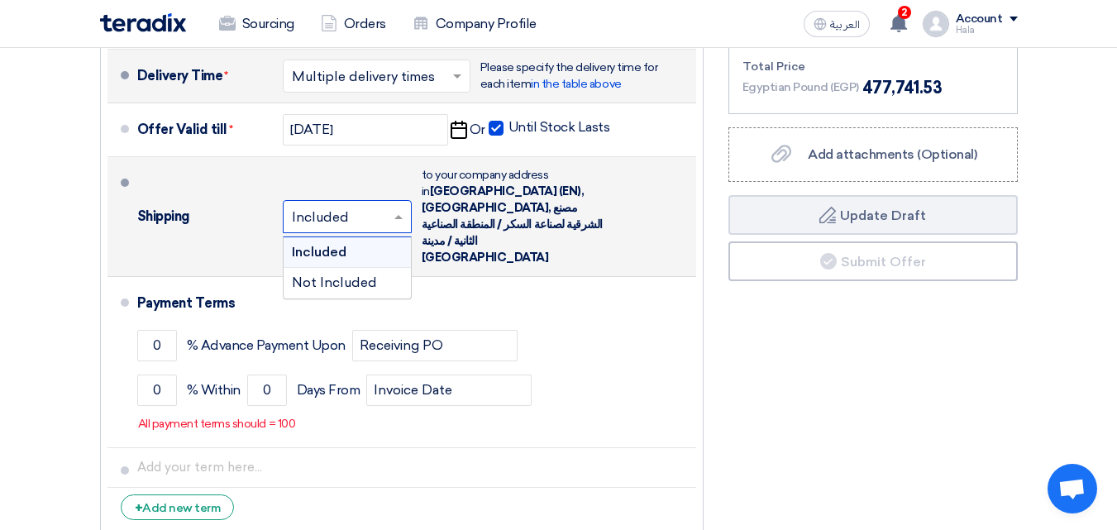
click at [363, 206] on input "text" at bounding box center [348, 218] width 112 height 24
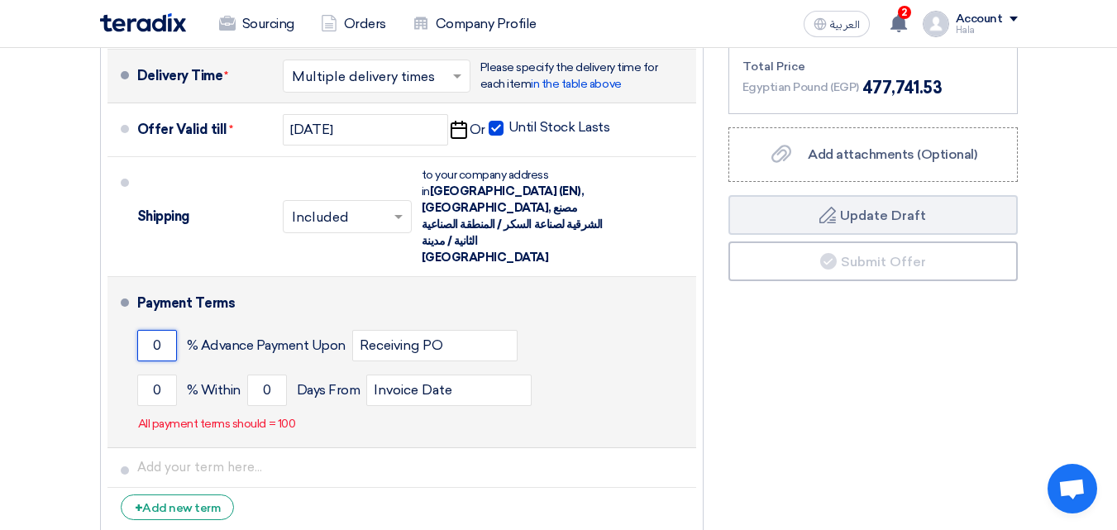
click at [164, 330] on input "0" at bounding box center [157, 345] width 40 height 31
click at [157, 413] on div "All payment terms should = 100" at bounding box center [216, 427] width 159 height 28
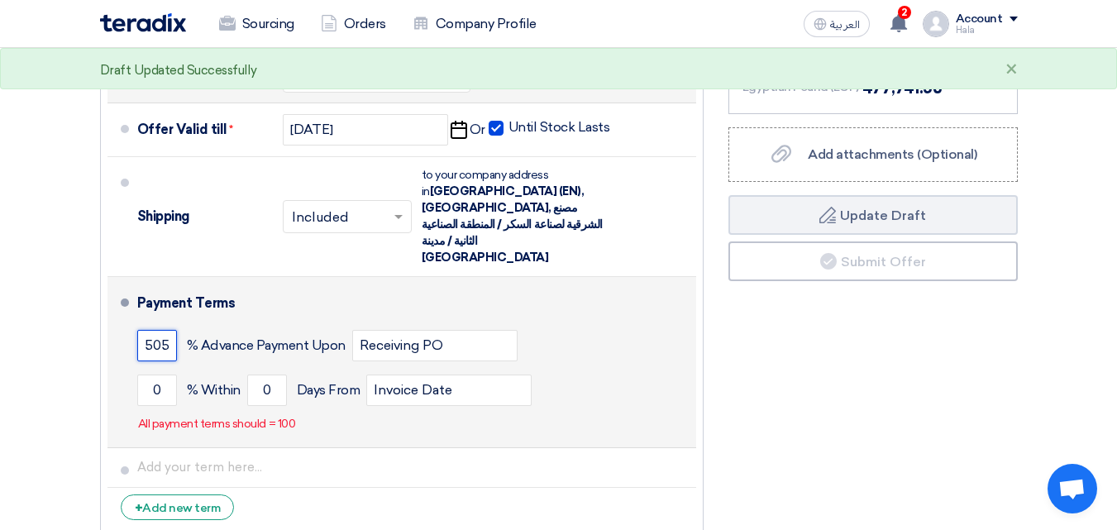
scroll to position [0, 7]
drag, startPoint x: 156, startPoint y: 294, endPoint x: 207, endPoint y: 286, distance: 51.1
click at [207, 323] on div "5050 % Advance Payment Upon Receiving PO" at bounding box center [413, 345] width 552 height 45
type input "50"
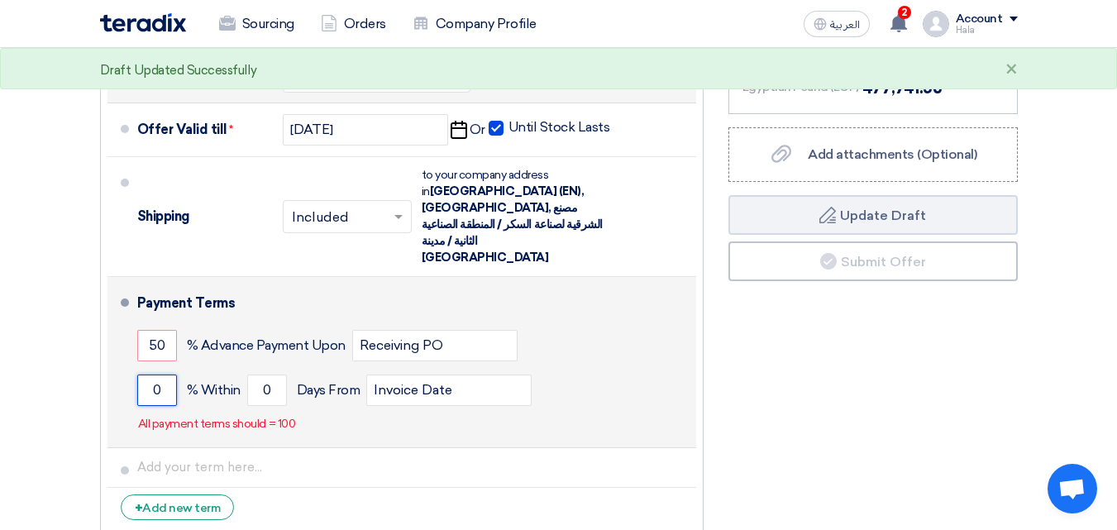
click at [154, 375] on input "0" at bounding box center [157, 390] width 40 height 31
click at [166, 375] on input "0" at bounding box center [157, 390] width 40 height 31
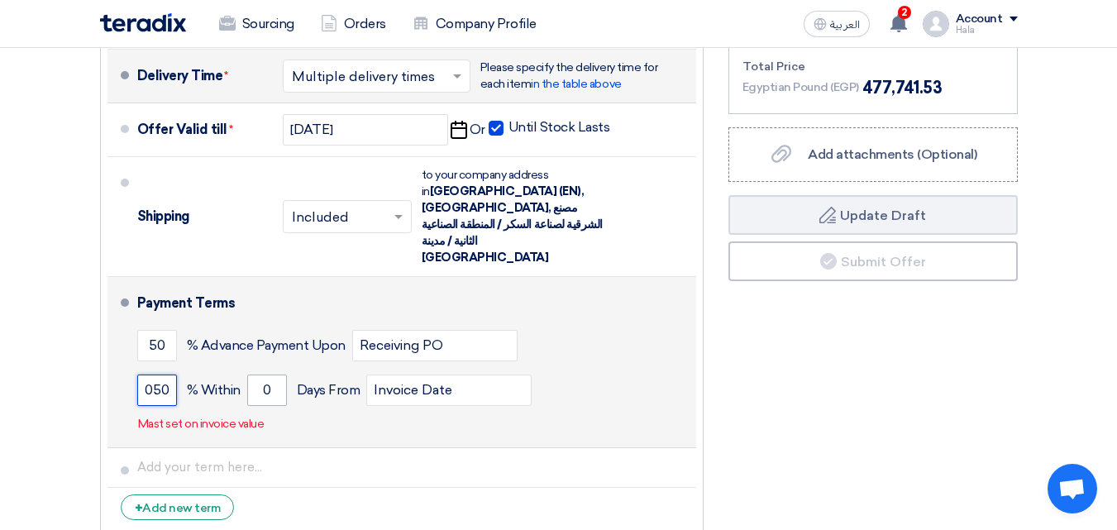
type input "050"
click at [271, 375] on input "0" at bounding box center [267, 390] width 40 height 31
click at [325, 371] on div "Payment Terms 50 % Advance Payment Upon Receiving PO 050 % Within 0" at bounding box center [413, 362] width 552 height 157
click at [280, 375] on input "0" at bounding box center [267, 390] width 40 height 31
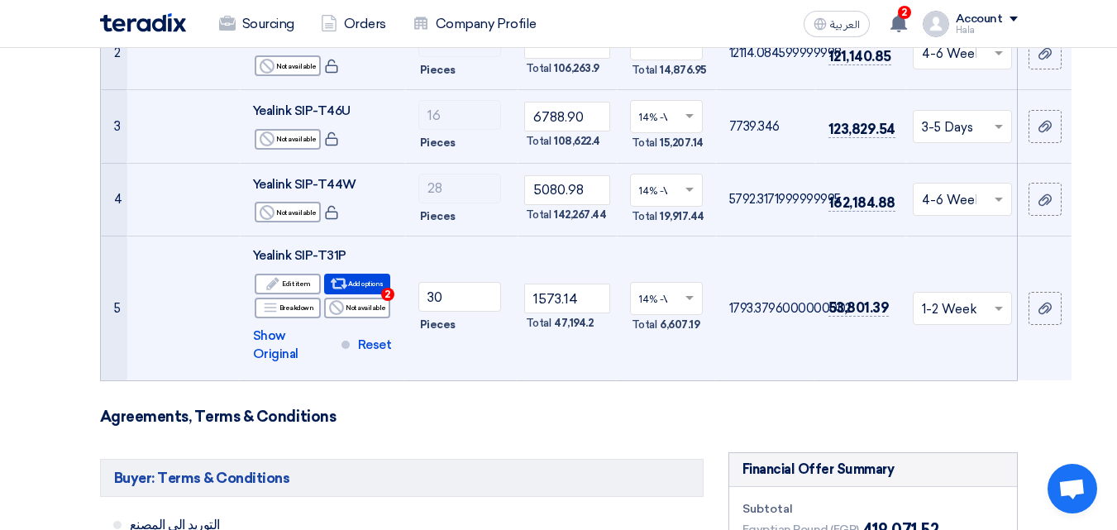
scroll to position [336, 0]
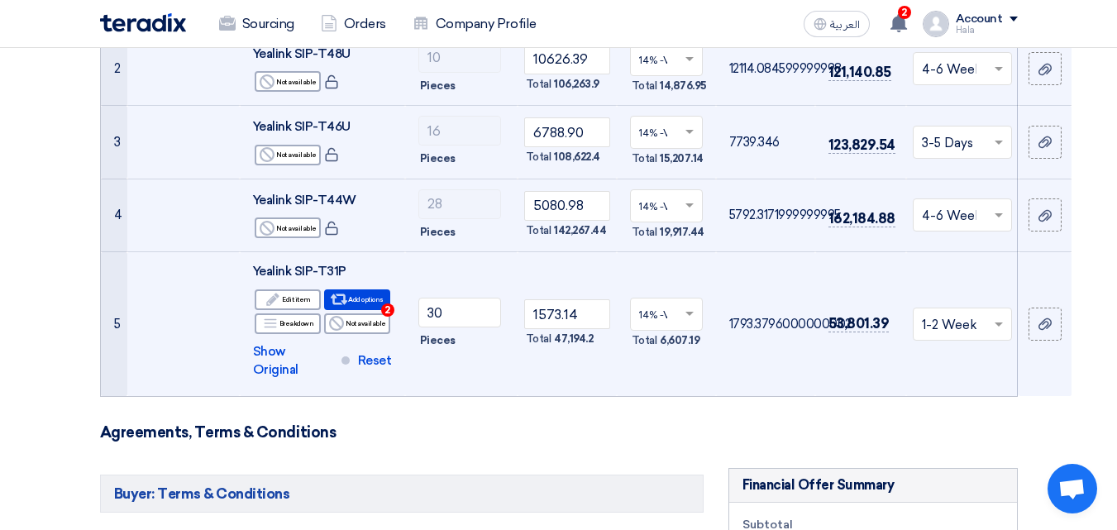
type input "1"
click at [994, 159] on td "Choose delivery time ... × 3-5 Days ×" at bounding box center [962, 143] width 112 height 74
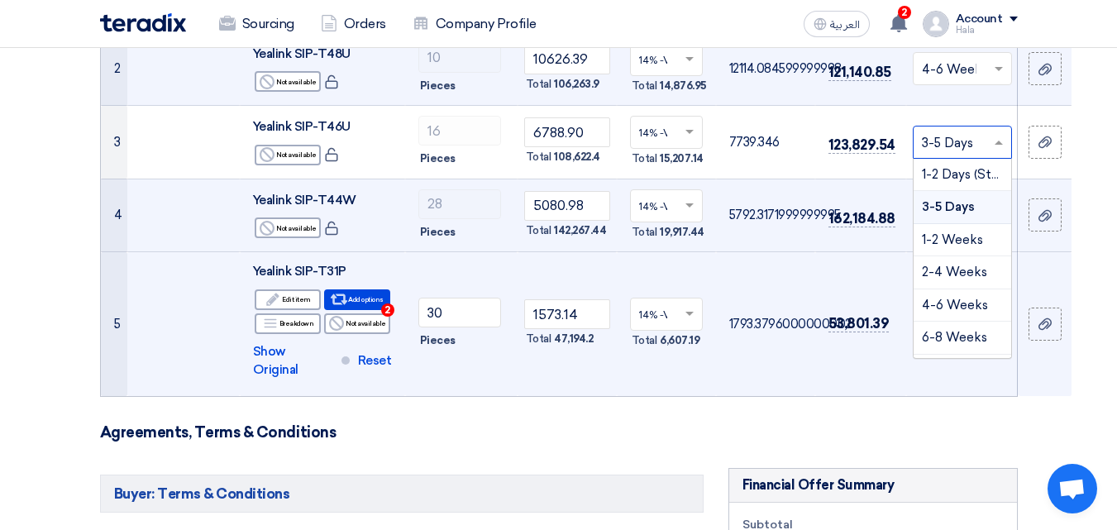
click at [1000, 150] on span at bounding box center [1000, 142] width 21 height 19
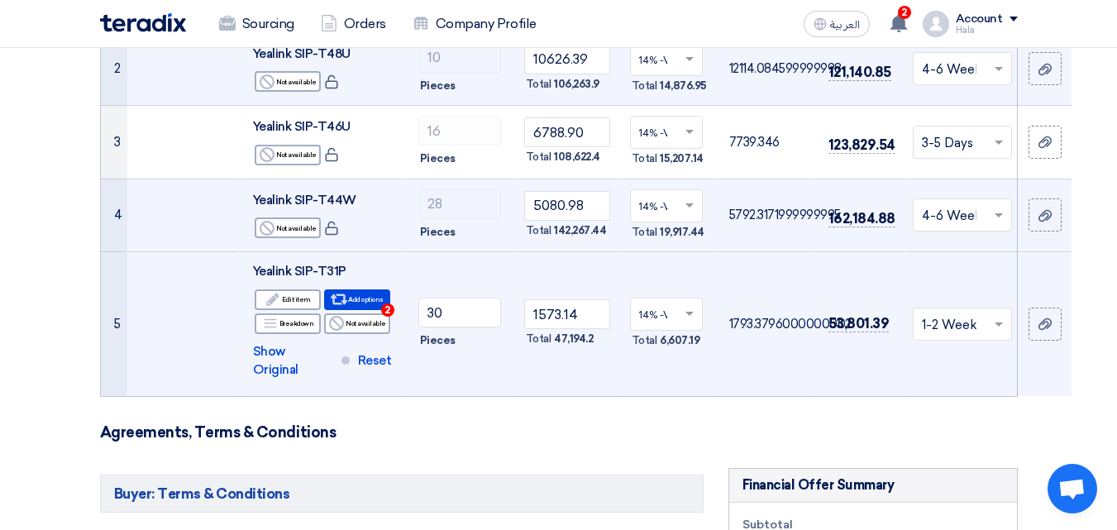
click at [759, 423] on h3 "Agreements, Terms & Conditions" at bounding box center [559, 432] width 918 height 18
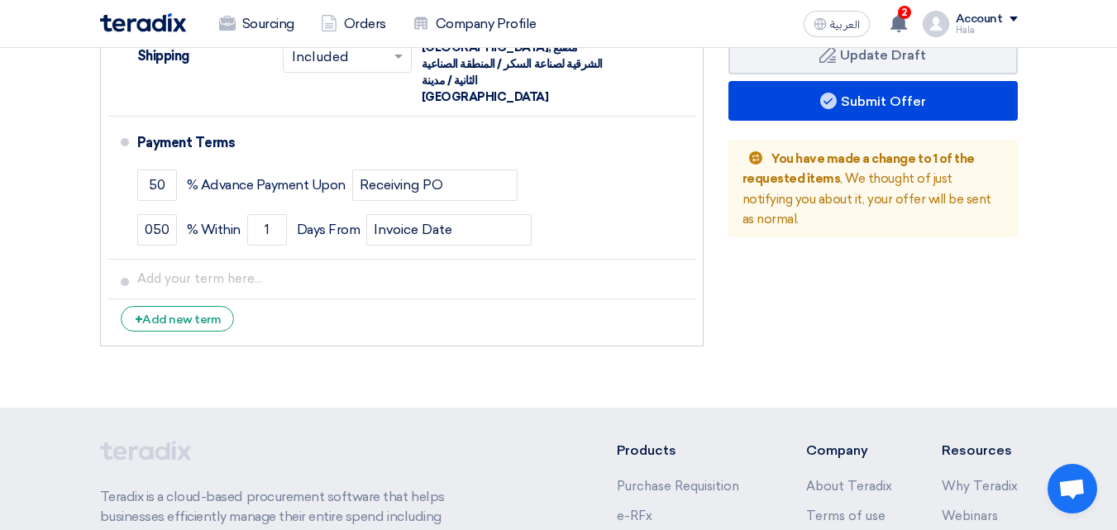
scroll to position [1132, 0]
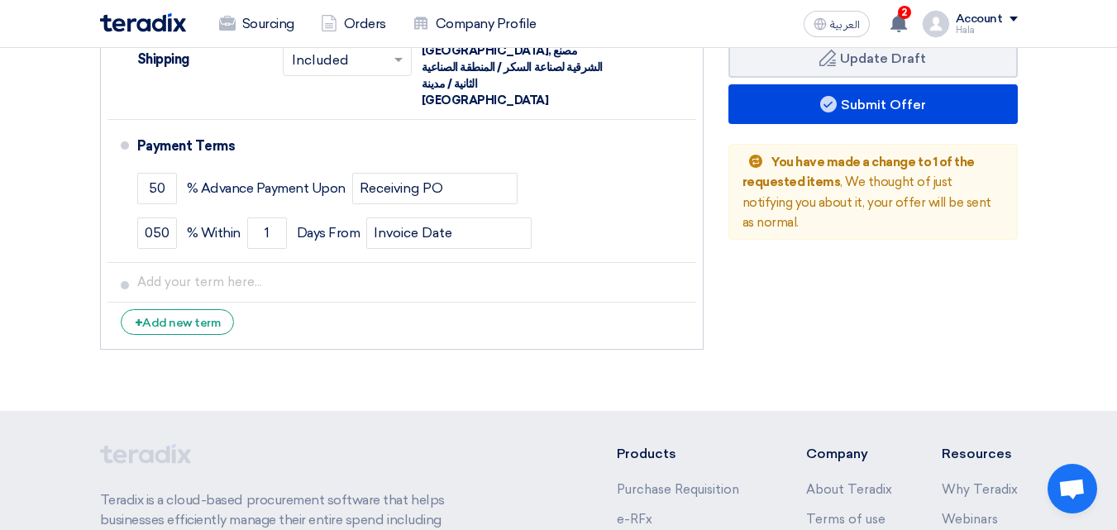
click at [845, 198] on div "Back You have made a change to 1 of the requested items , We thought of just no…" at bounding box center [872, 192] width 289 height 96
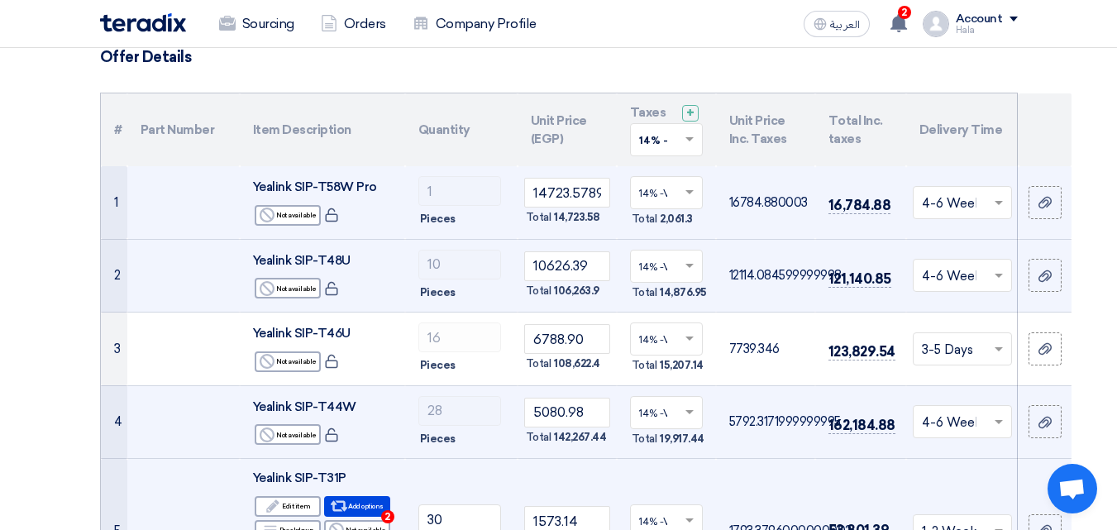
scroll to position [0, 0]
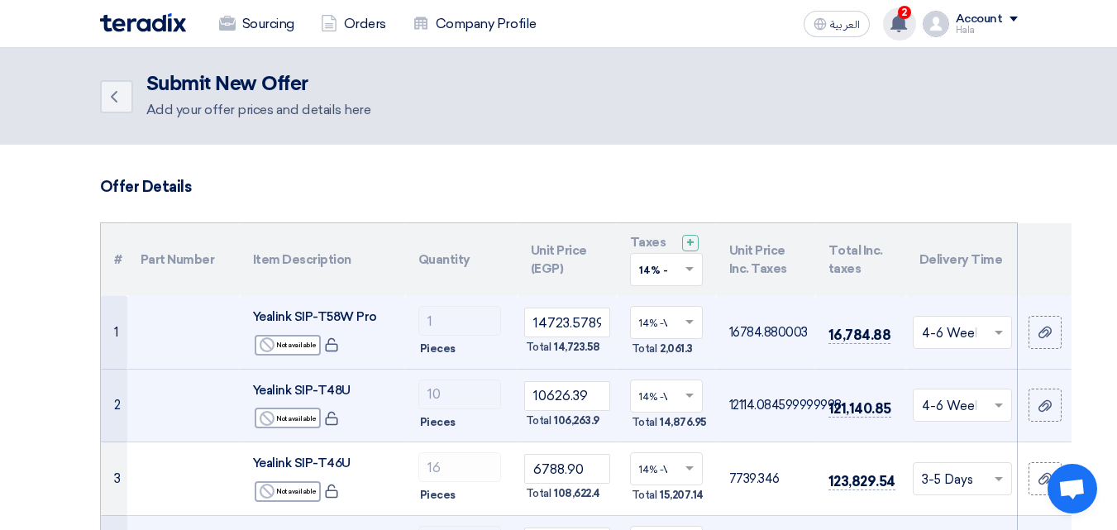
click at [894, 26] on icon at bounding box center [899, 23] width 18 height 18
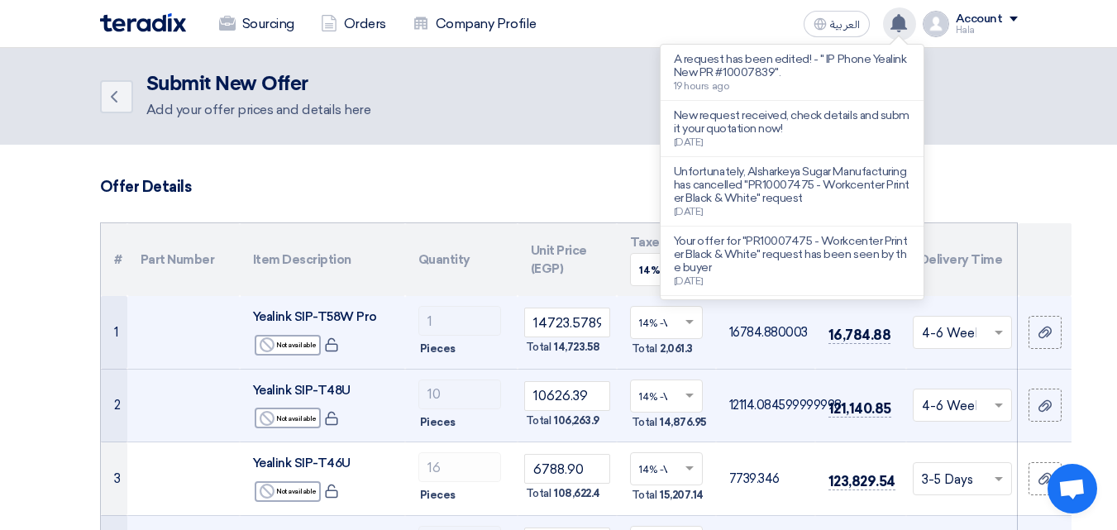
click at [894, 26] on icon at bounding box center [899, 23] width 18 height 18
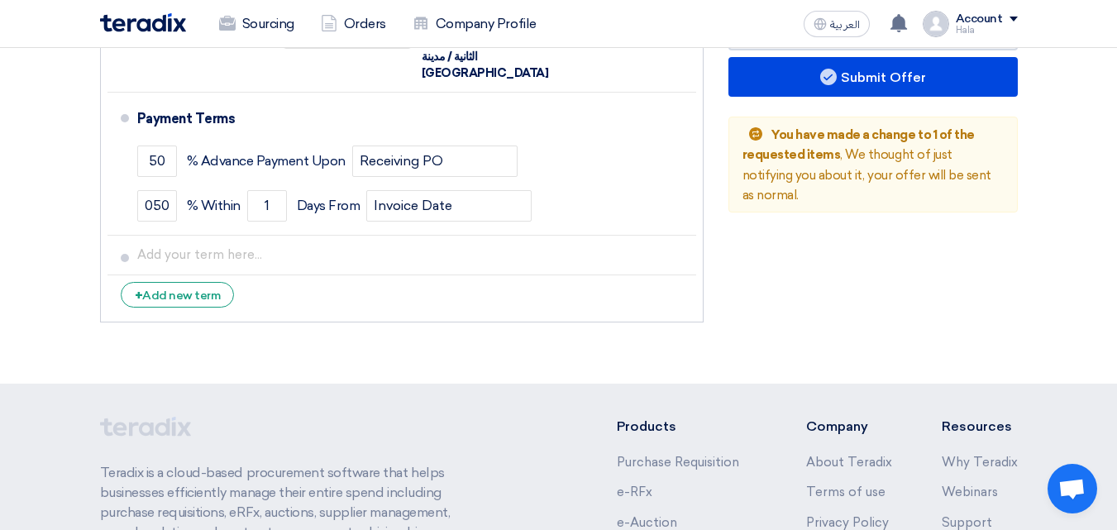
scroll to position [1335, 0]
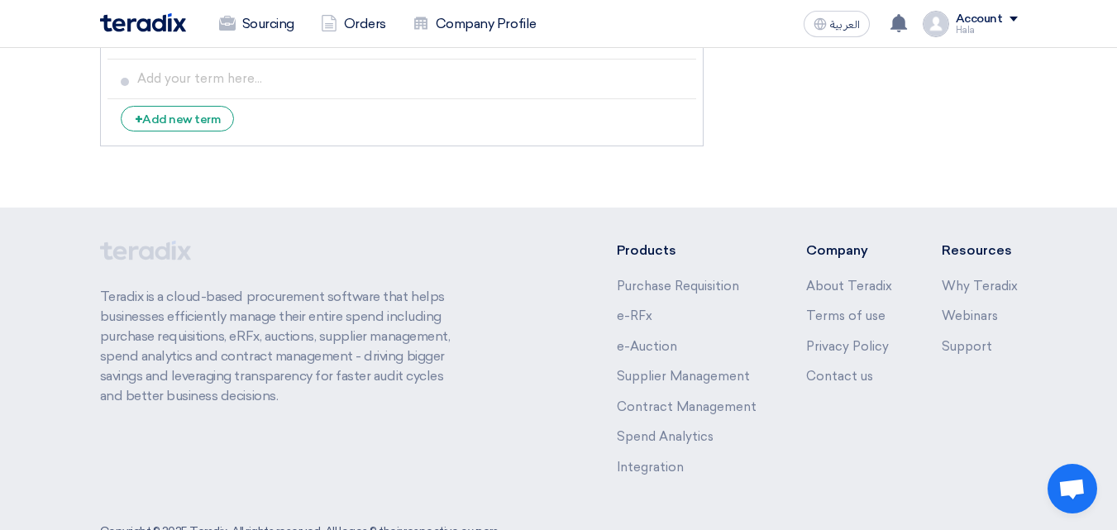
click at [1102, 208] on footer "Teradix is a cloud-based procurement software that helps businesses efficiently…" at bounding box center [558, 395] width 1117 height 375
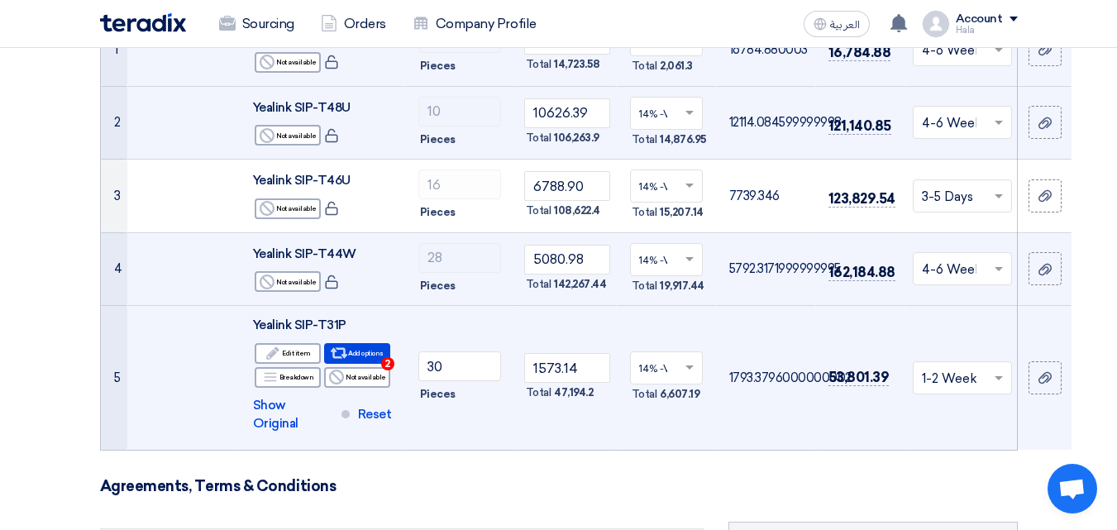
scroll to position [279, 0]
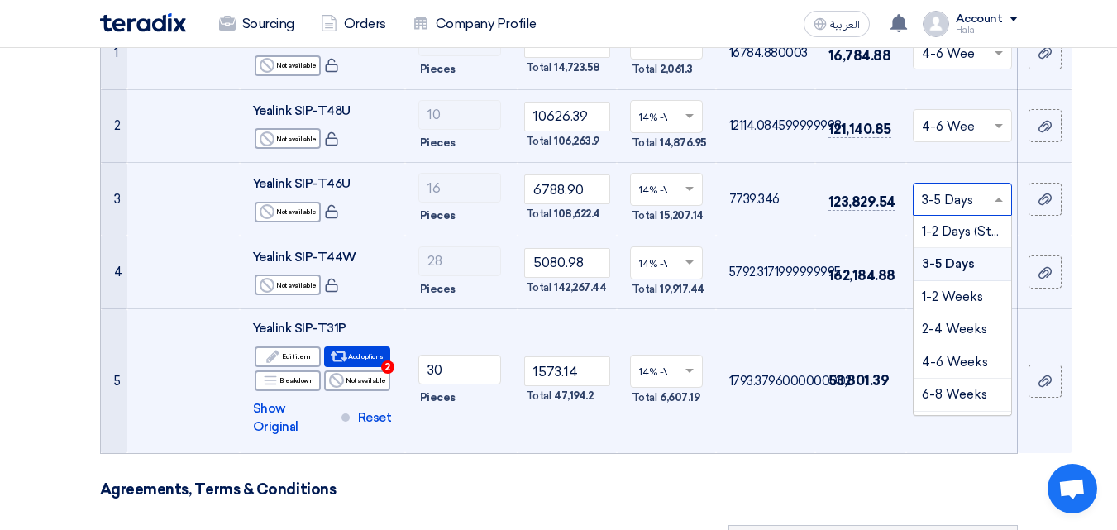
click at [995, 191] on span at bounding box center [1000, 199] width 21 height 19
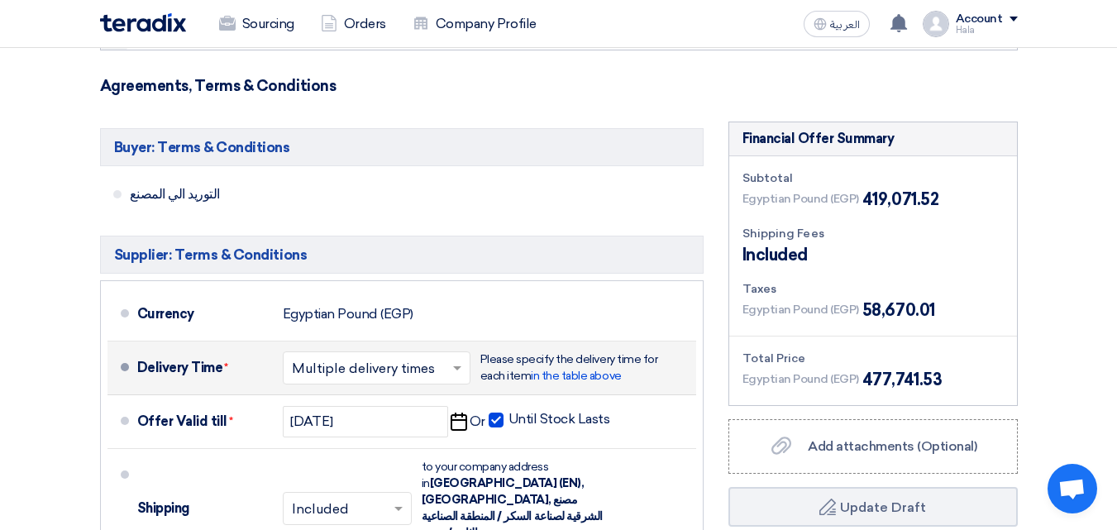
scroll to position [695, 0]
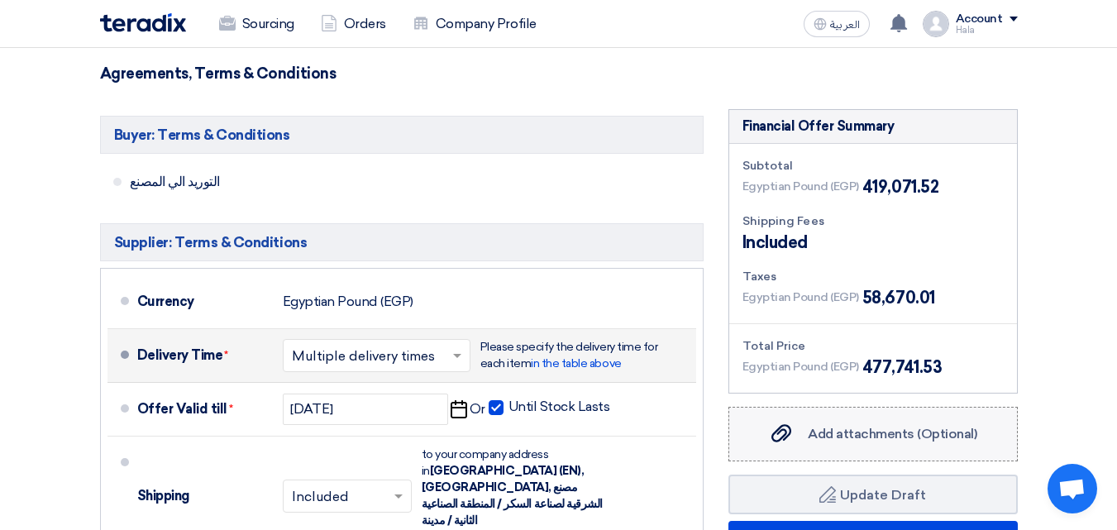
click at [925, 407] on label "Add attachments (Optional) Add attachments (Optional)" at bounding box center [872, 434] width 289 height 55
click at [0, 0] on input "Add attachments (Optional) Add attachments (Optional)" at bounding box center [0, 0] width 0 height 0
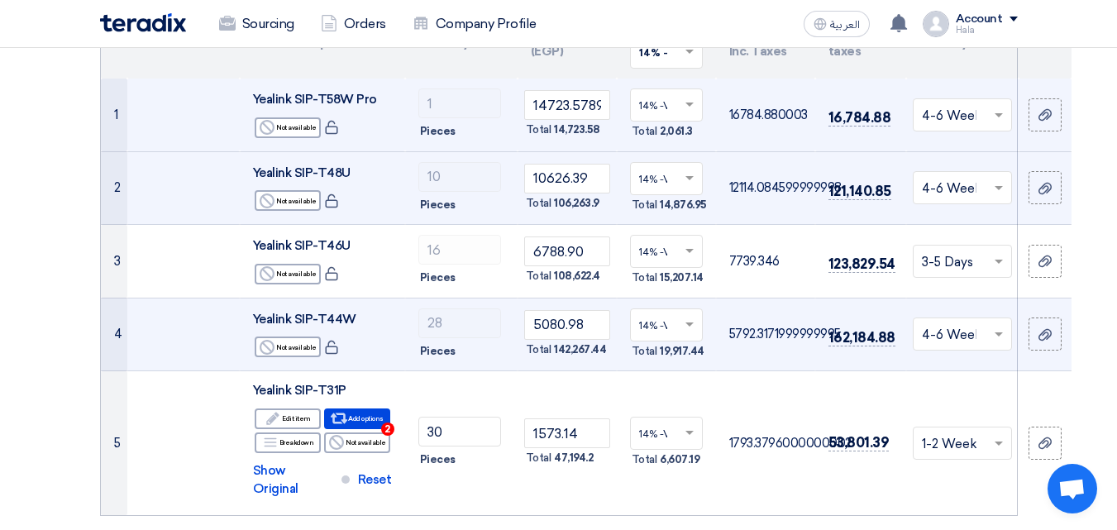
scroll to position [214, 0]
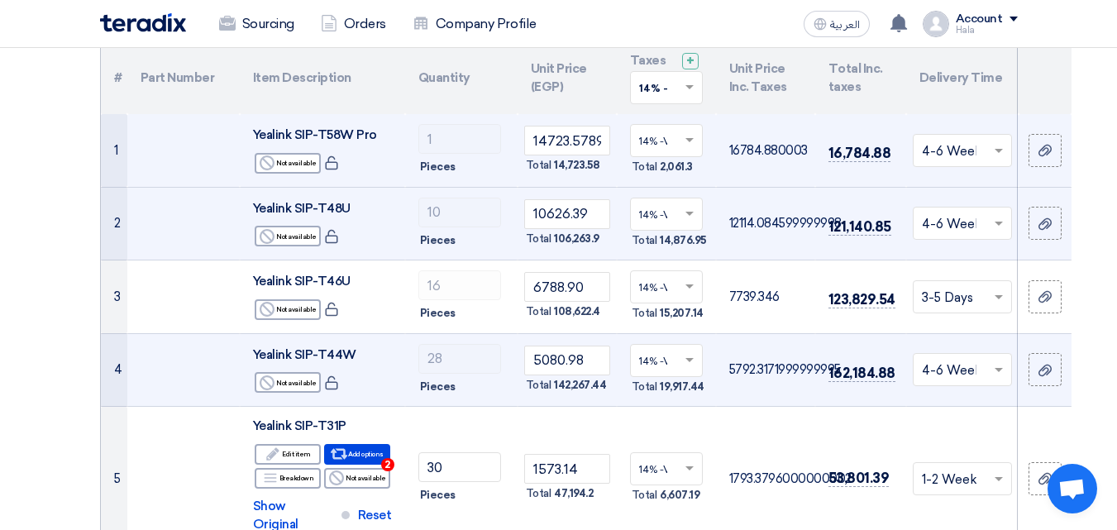
scroll to position [185, 0]
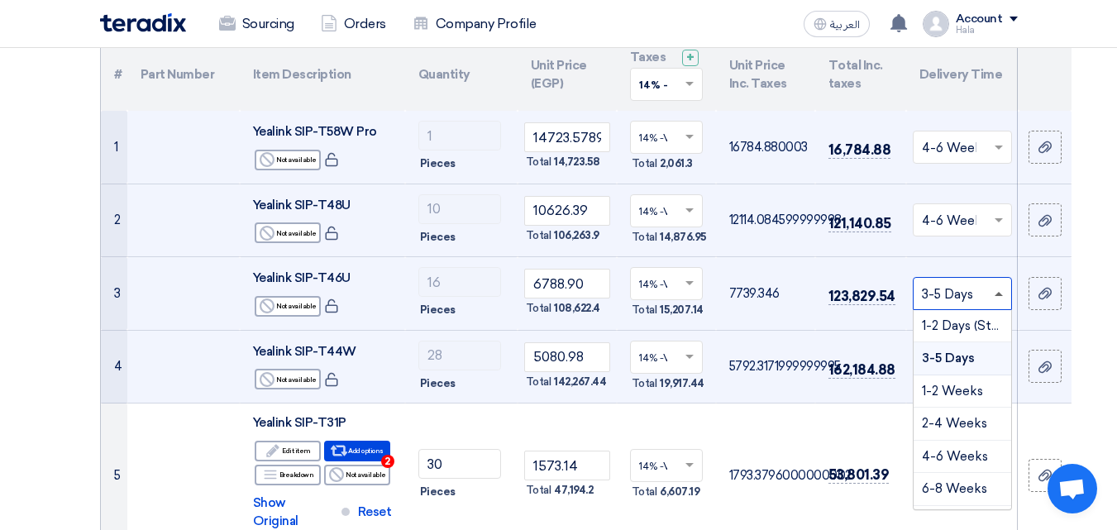
click at [996, 294] on span at bounding box center [999, 294] width 8 height 4
click at [973, 395] on span "1-2 Weeks" at bounding box center [952, 391] width 61 height 15
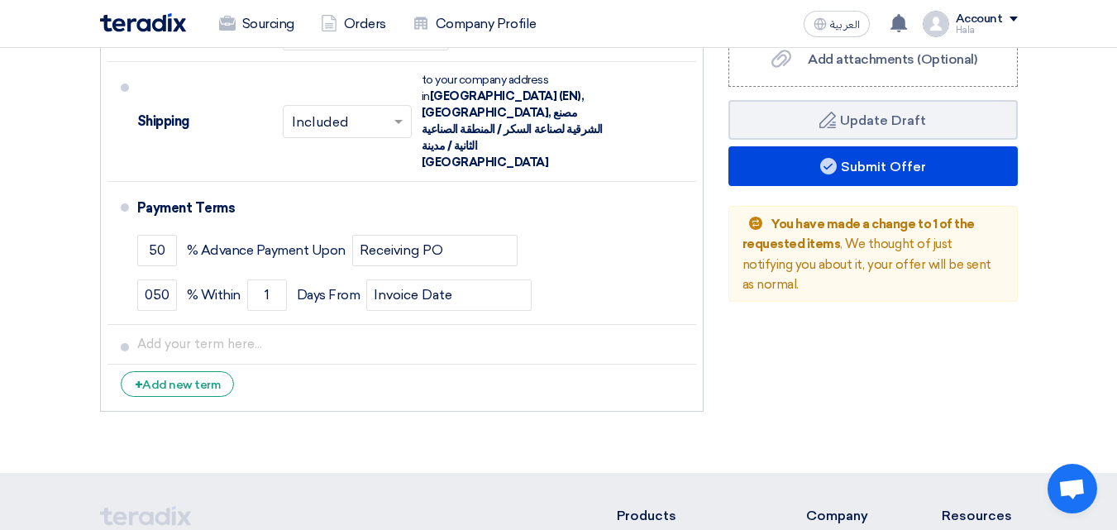
scroll to position [1039, 0]
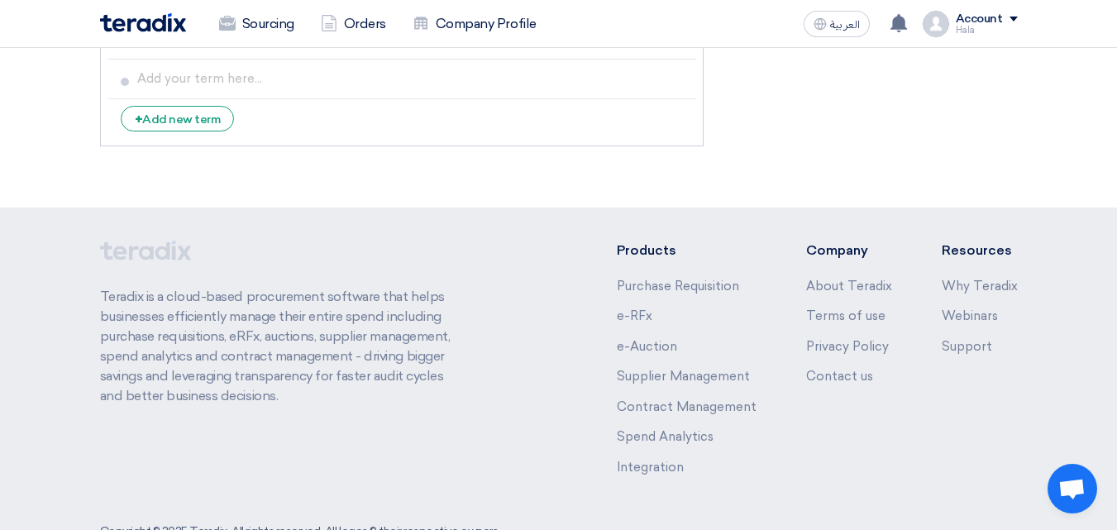
click at [1111, 298] on footer "Teradix is a cloud-based procurement software that helps businesses efficiently…" at bounding box center [558, 395] width 1117 height 375
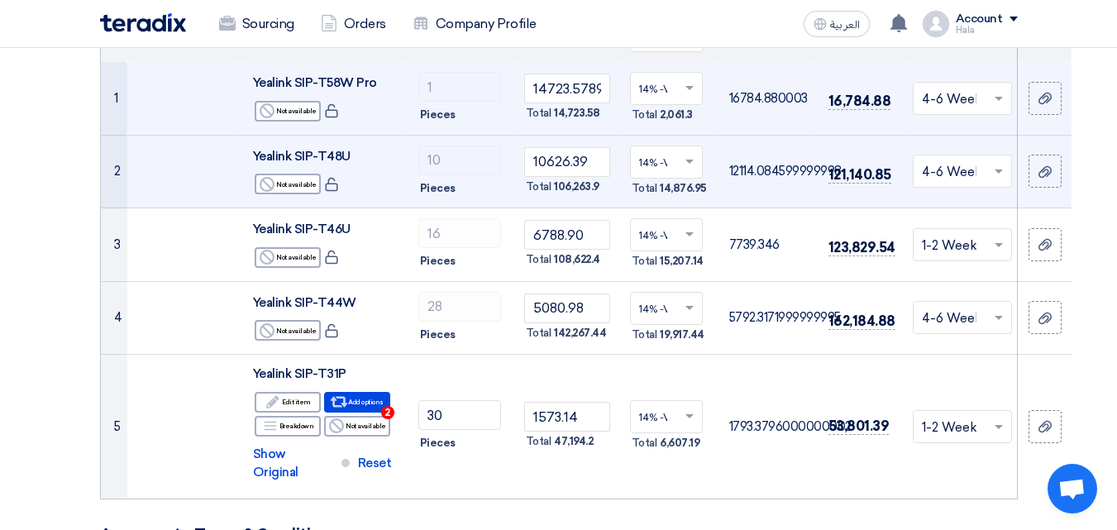
scroll to position [243, 0]
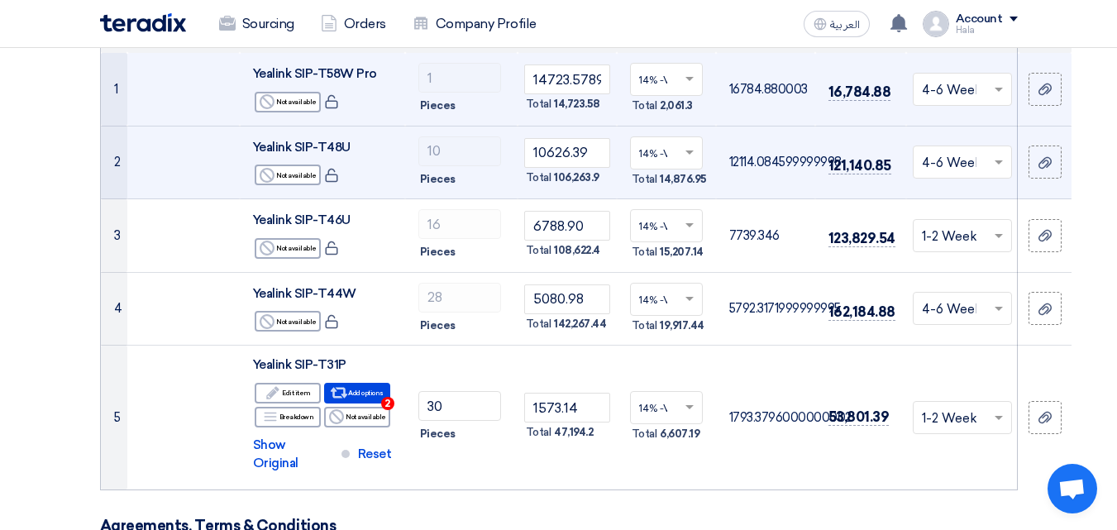
drag, startPoint x: 1114, startPoint y: 95, endPoint x: 1126, endPoint y: 70, distance: 27.7
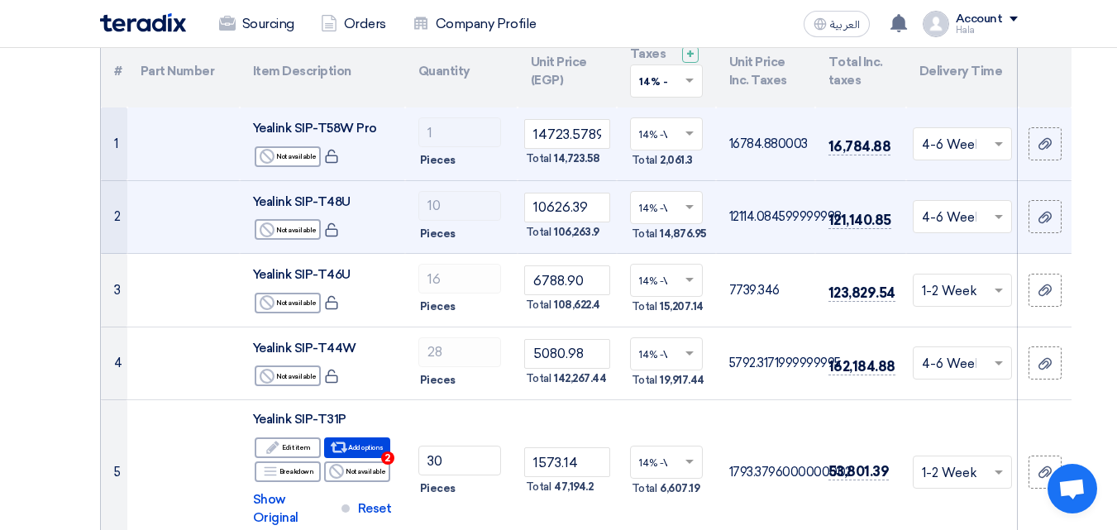
scroll to position [216, 0]
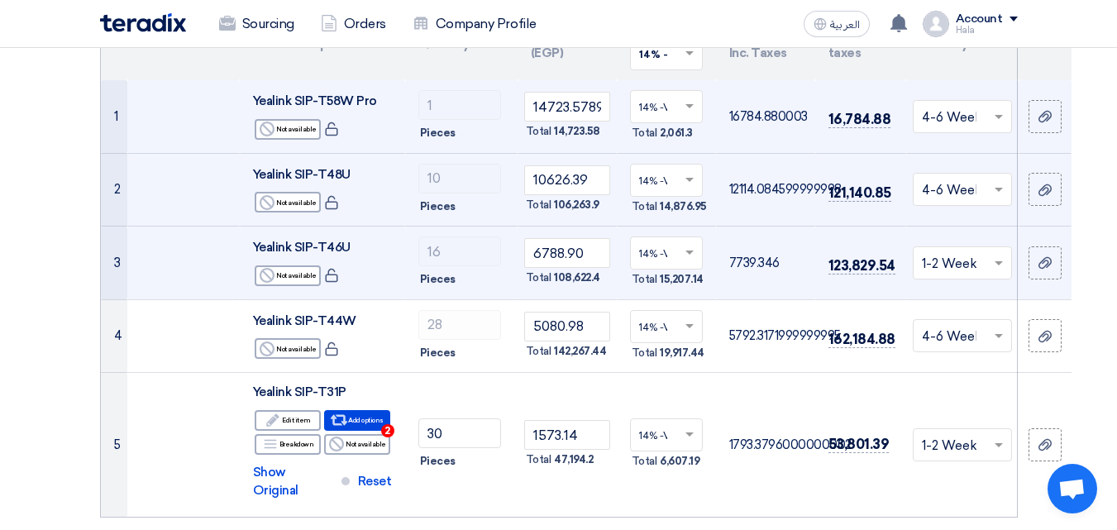
click at [984, 294] on td "Choose delivery time ... × 1-2 Weeks ×" at bounding box center [962, 264] width 112 height 74
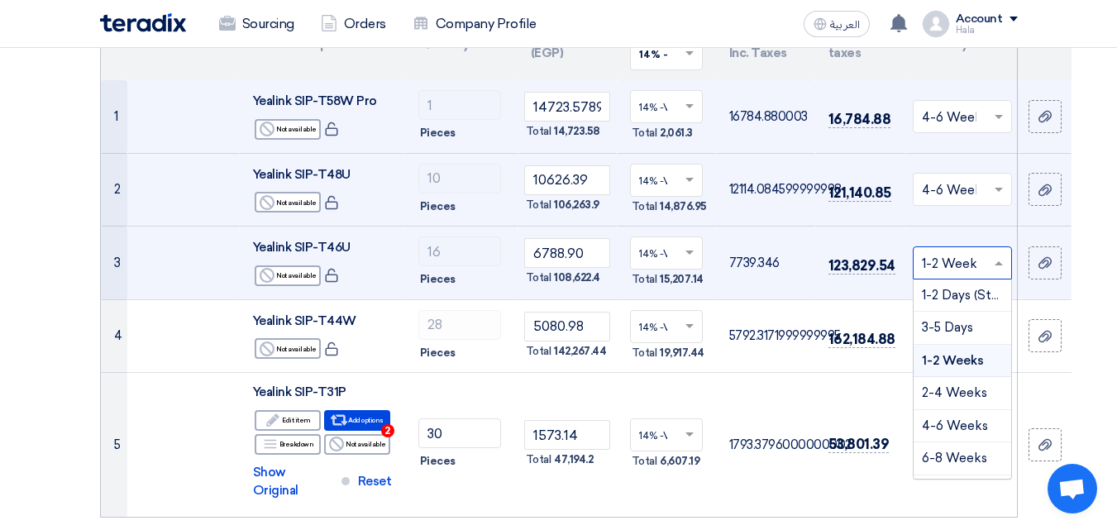
click at [987, 263] on div at bounding box center [963, 262] width 98 height 27
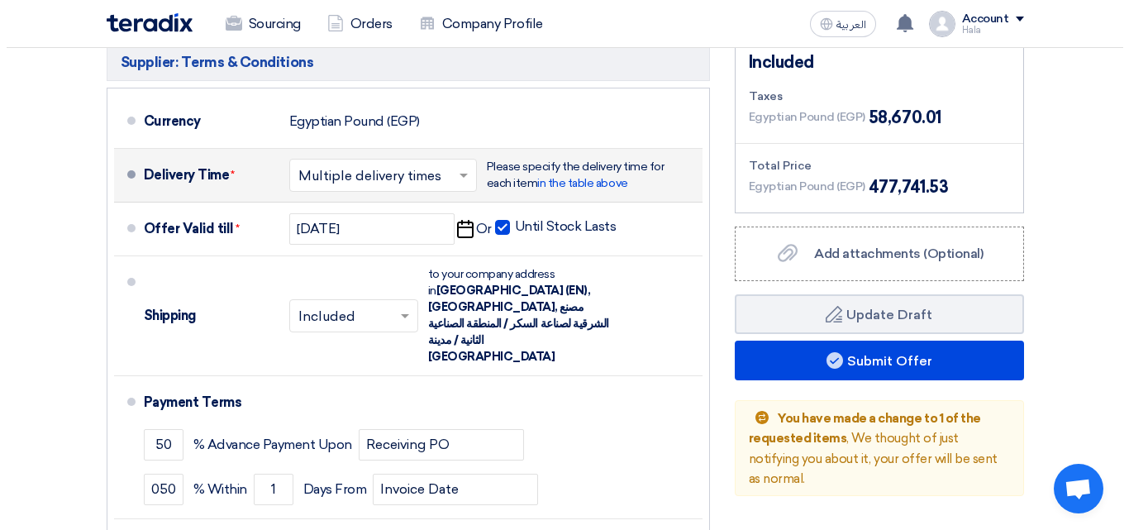
scroll to position [861, 0]
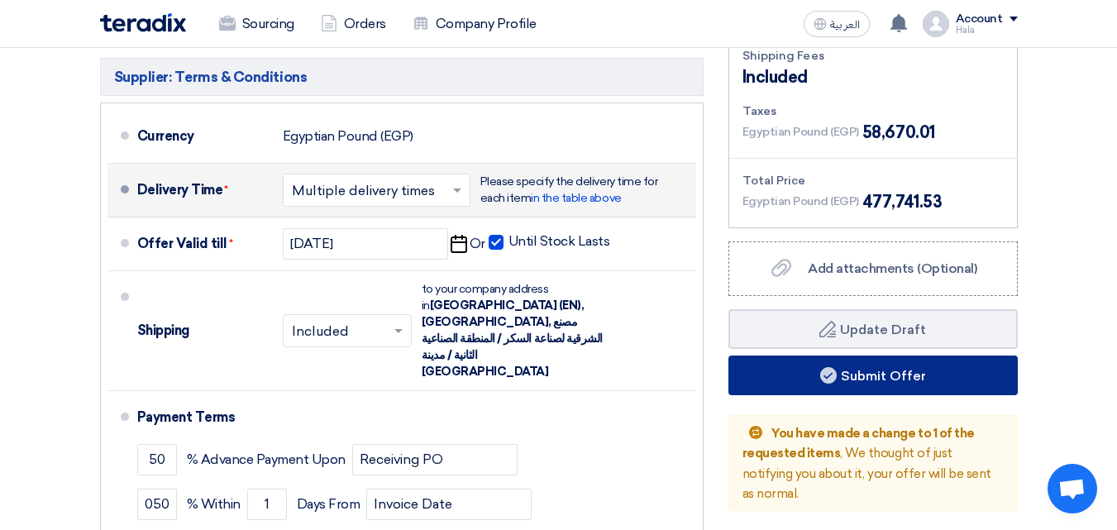
click at [924, 356] on button "Submit Offer" at bounding box center [872, 376] width 289 height 40
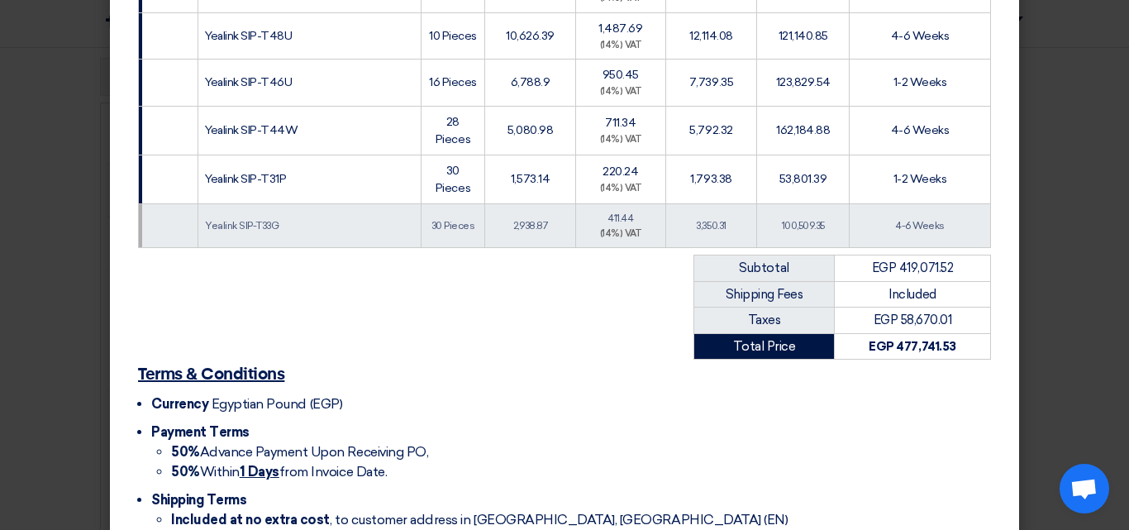
scroll to position [463, 0]
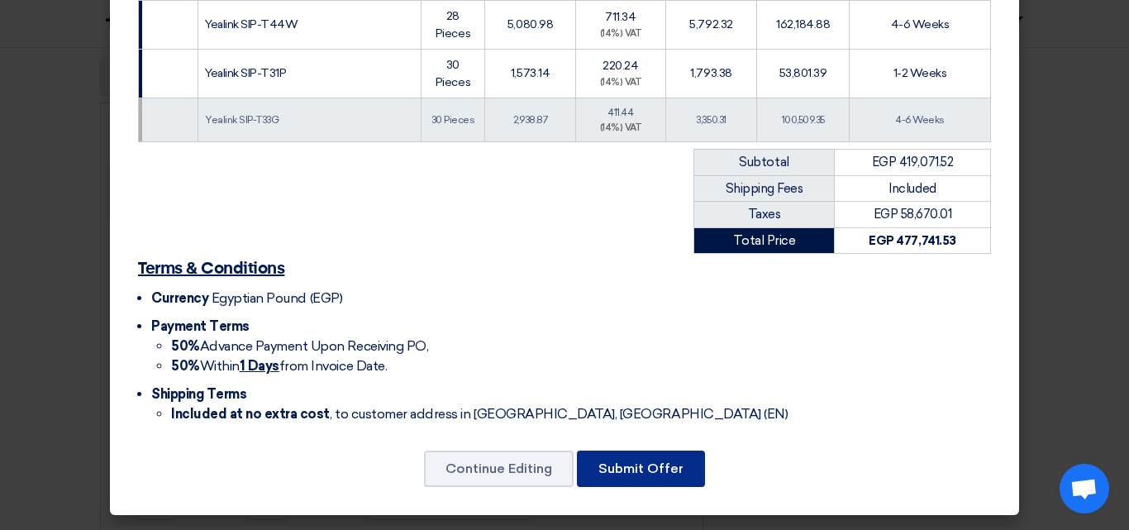
click at [609, 464] on button "Submit Offer" at bounding box center [641, 469] width 128 height 36
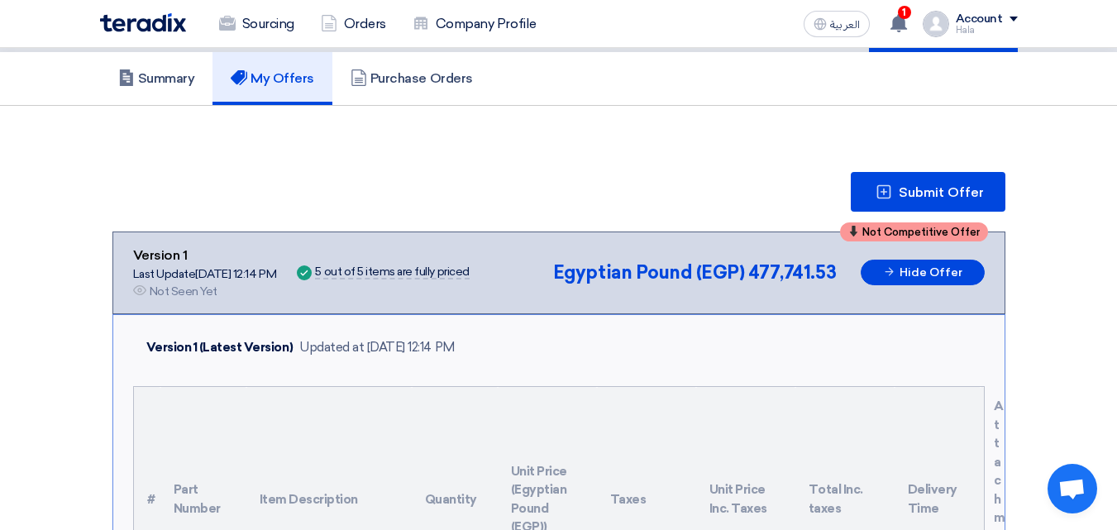
scroll to position [141, 0]
